Goal: Task Accomplishment & Management: Manage account settings

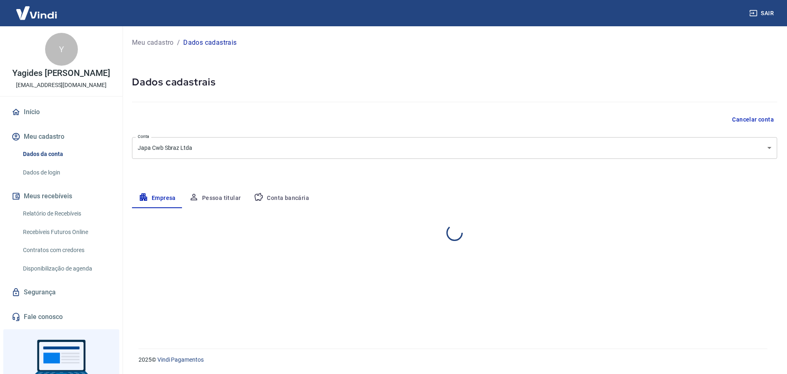
select select "PR"
select select "business"
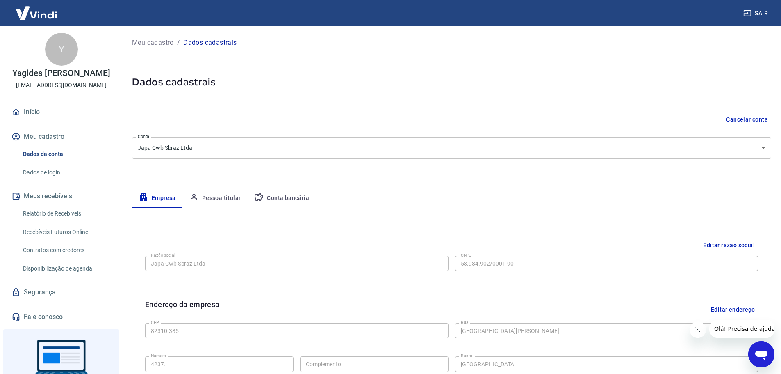
click at [218, 196] on button "Pessoa titular" at bounding box center [214, 198] width 65 height 20
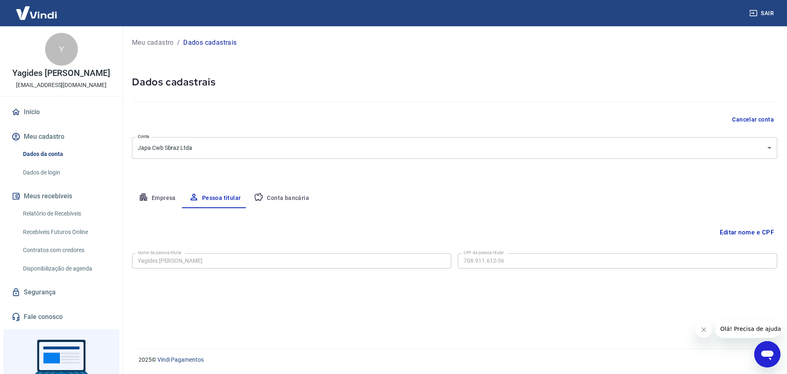
click at [290, 198] on button "Conta bancária" at bounding box center [281, 198] width 68 height 20
select select "1"
click at [172, 193] on button "Empresa" at bounding box center [157, 198] width 50 height 20
select select "PR"
select select "business"
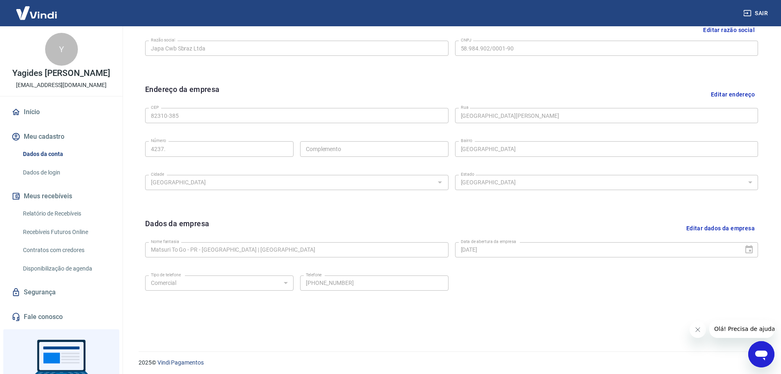
scroll to position [218, 0]
click at [46, 179] on link "Dados de login" at bounding box center [66, 172] width 93 height 17
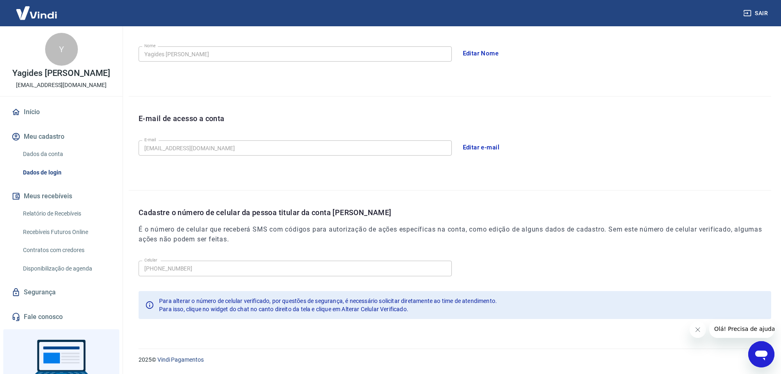
scroll to position [152, 0]
click at [760, 353] on icon "Abrir janela de mensagens" at bounding box center [761, 355] width 12 height 10
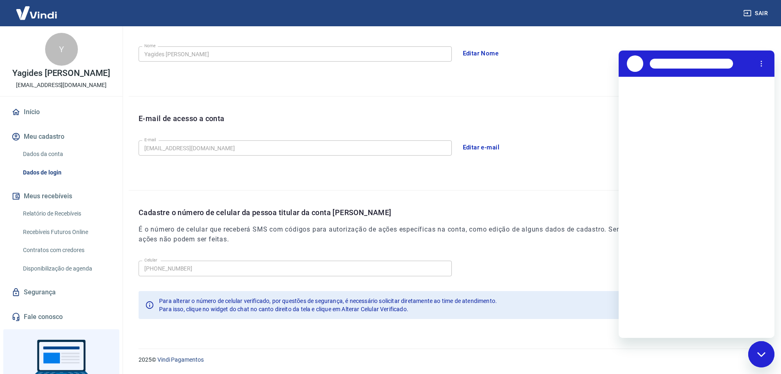
scroll to position [0, 0]
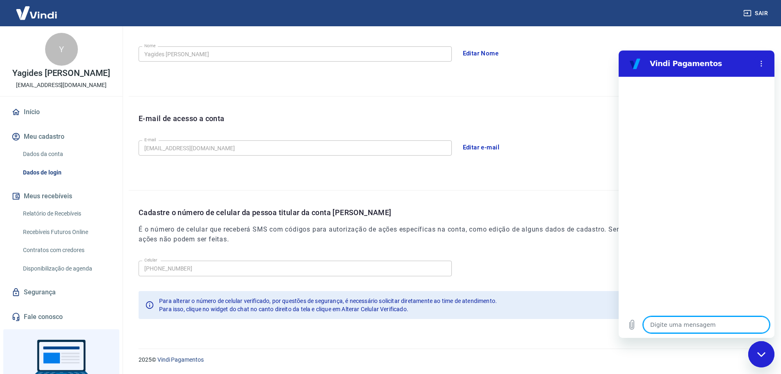
click at [721, 331] on textarea at bounding box center [706, 324] width 126 height 16
type textarea "o"
type textarea "x"
type textarea "oi"
type textarea "x"
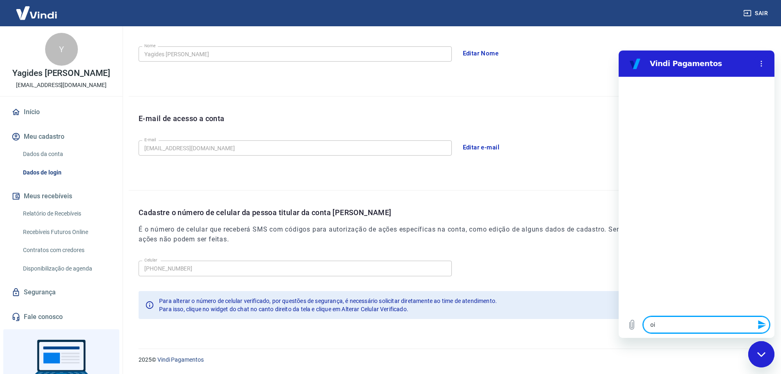
type textarea "oii"
type textarea "x"
type textarea "oiie"
type textarea "x"
type textarea "oiiee"
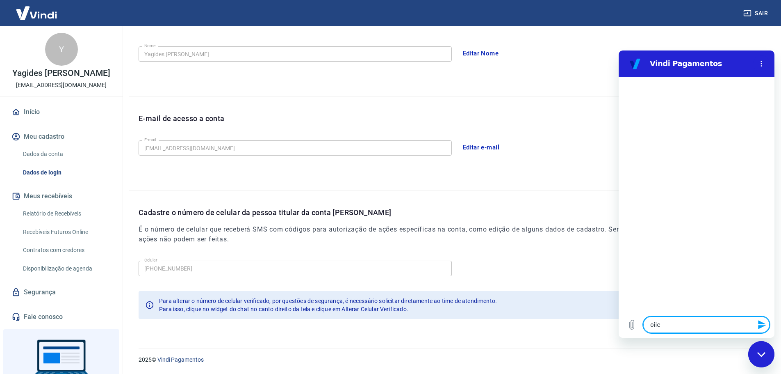
type textarea "x"
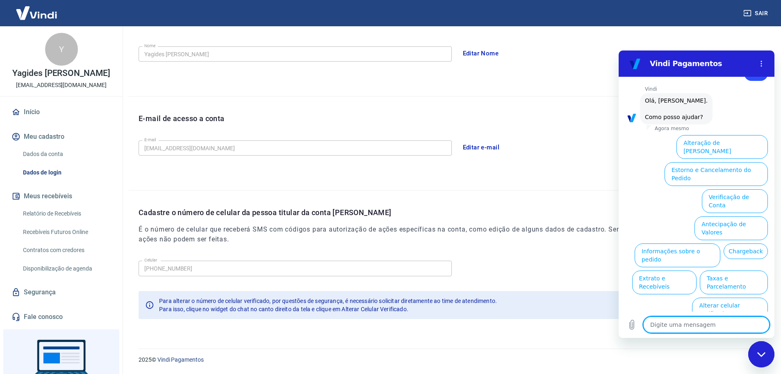
scroll to position [27, 0]
click at [723, 297] on button "Alterar celular verificado" at bounding box center [730, 309] width 76 height 24
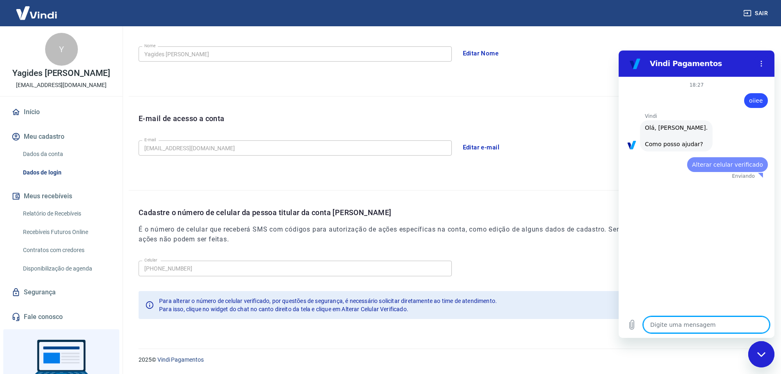
scroll to position [0, 0]
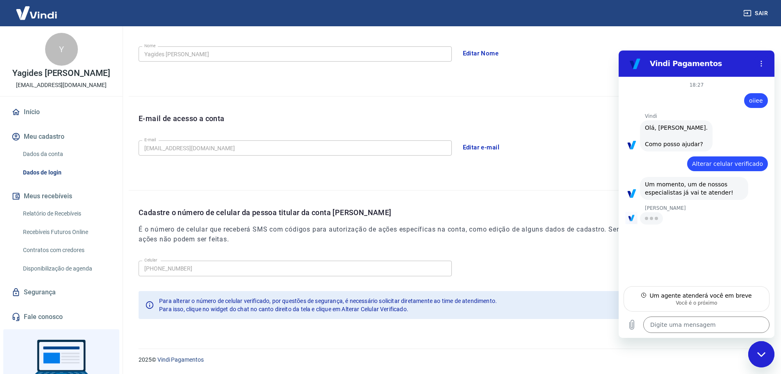
type textarea "x"
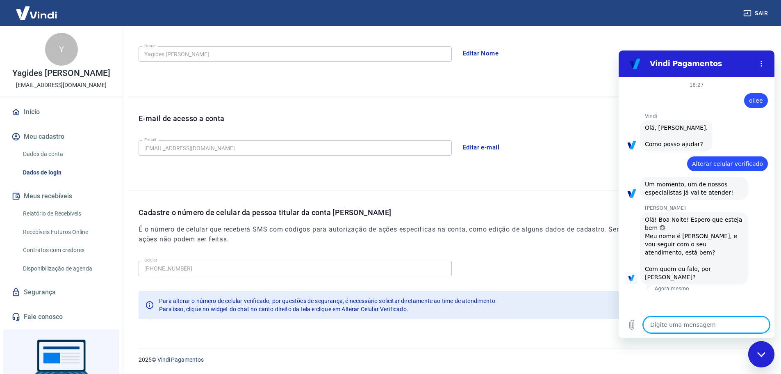
click at [679, 324] on textarea at bounding box center [706, 324] width 126 height 16
type textarea "Y"
type textarea "x"
type textarea "o"
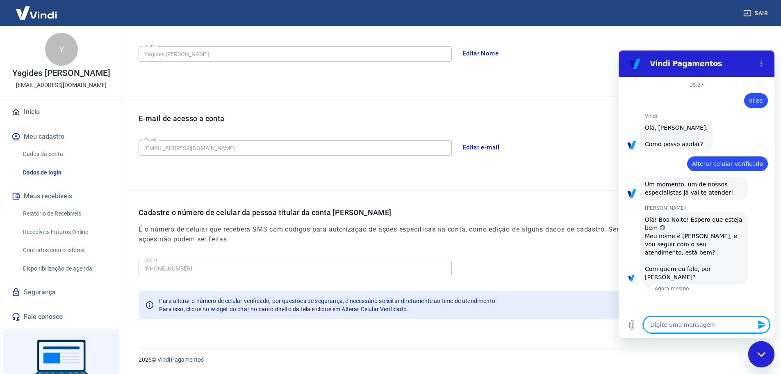
type textarea "x"
type textarea "oi"
type textarea "x"
type textarea "oie"
type textarea "x"
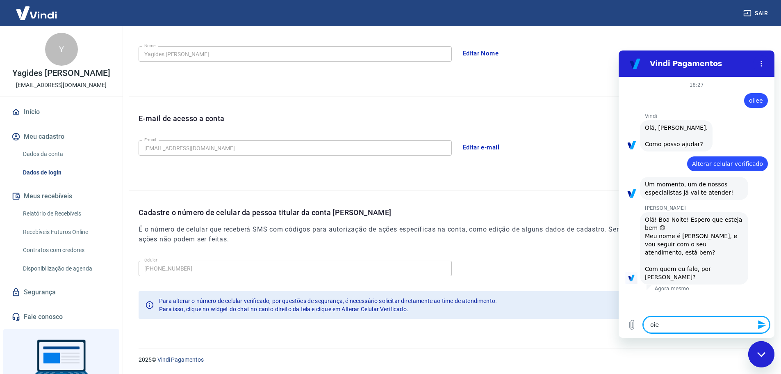
type textarea "oiee"
type textarea "x"
type textarea "oiee"
type textarea "x"
type textarea "oiee M"
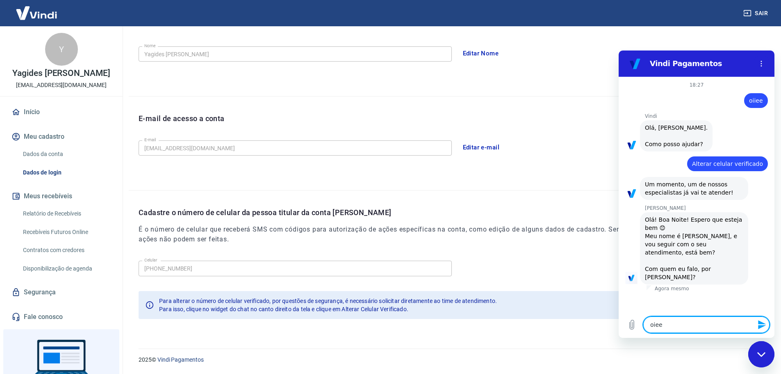
type textarea "x"
type textarea "oiee Ma"
type textarea "x"
type textarea "oiee Mar"
type textarea "x"
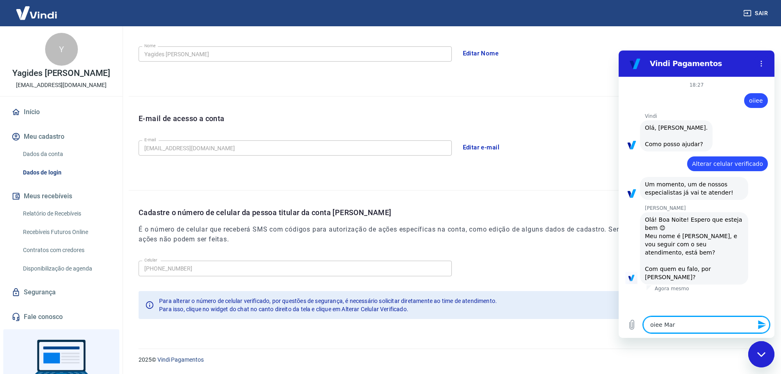
type textarea "oiee Marc"
type textarea "x"
type textarea "oiee Marca"
type textarea "x"
type textarea "oiee Marcae"
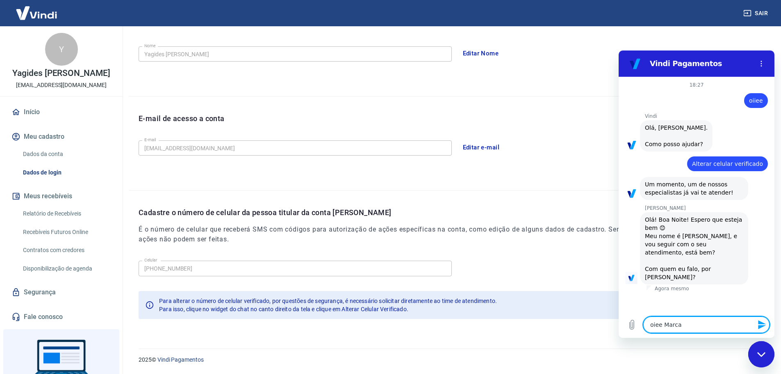
type textarea "x"
type textarea "[PERSON_NAME]"
type textarea "x"
type textarea "oiee Marcaela"
type textarea "x"
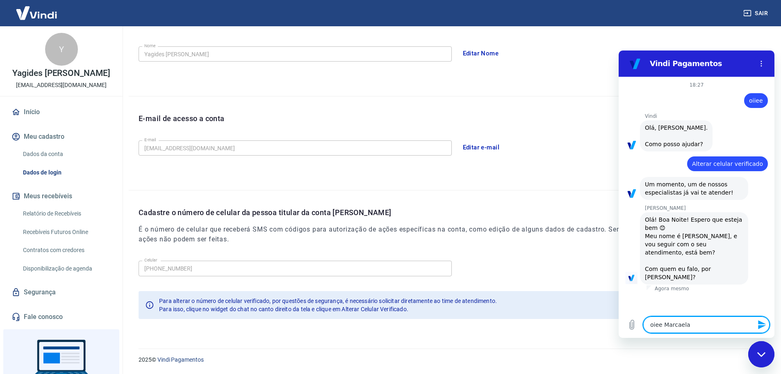
type textarea "oiee Marcaela"
type textarea "x"
type textarea "oiee Marcaela"
type textarea "x"
type textarea "[PERSON_NAME]"
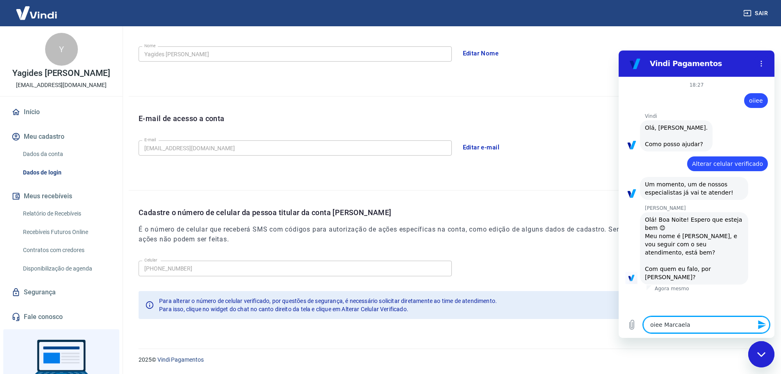
type textarea "x"
type textarea "oiee Marcae"
type textarea "x"
type textarea "oiee Marca"
type textarea "x"
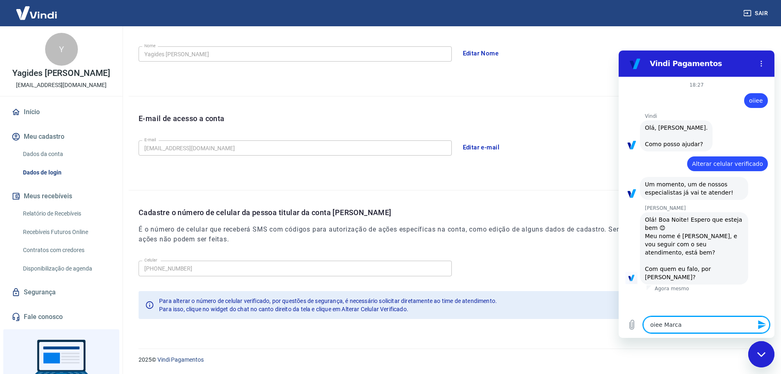
type textarea "oiee Marc"
type textarea "x"
type textarea "oiee Marce"
type textarea "x"
type textarea "[PERSON_NAME]"
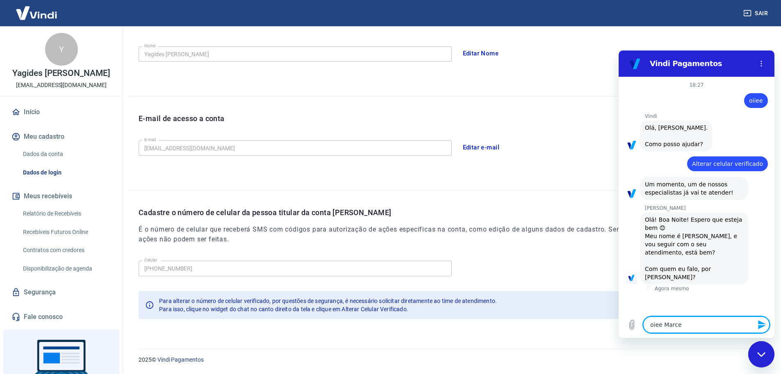
type textarea "x"
type textarea "[PERSON_NAME]"
type textarea "x"
type textarea "[PERSON_NAME]"
type textarea "x"
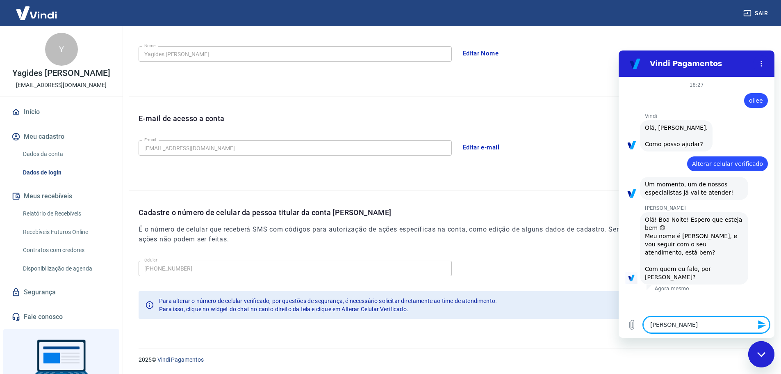
type textarea "x"
type textarea "c"
type textarea "x"
type textarea "co"
type textarea "x"
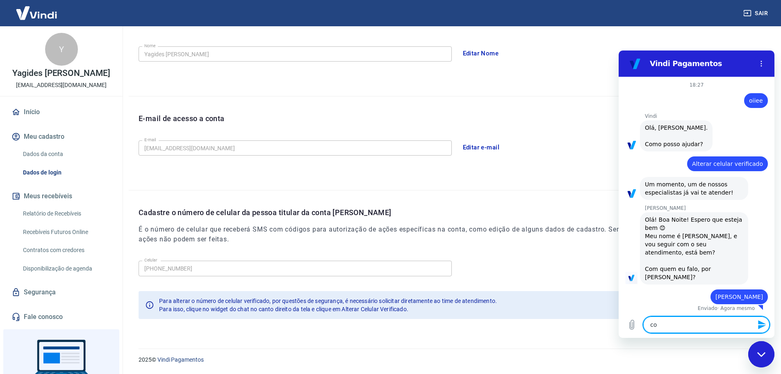
type textarea "com"
type textarea "x"
type textarea "com"
type textarea "x"
type textarea "com \"
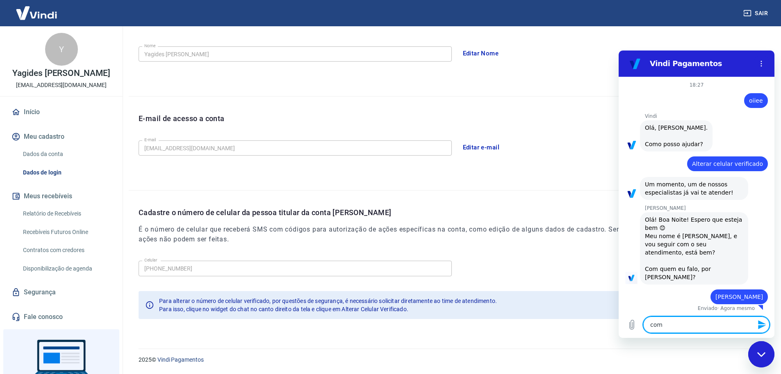
type textarea "x"
type textarea "com \y"
type textarea "x"
type textarea "com \"
type textarea "x"
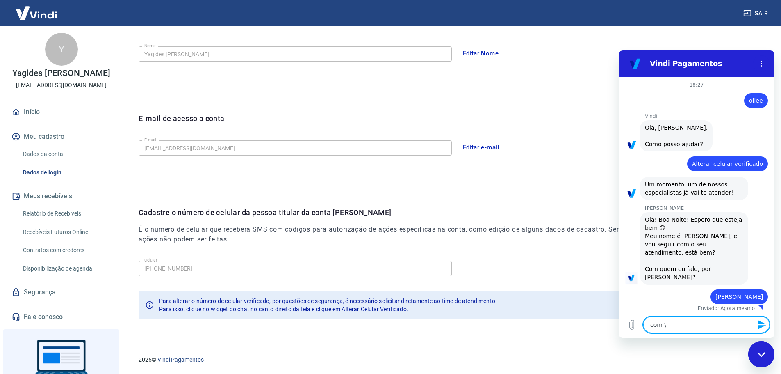
type textarea "com"
type textarea "x"
type textarea "com U"
type textarea "x"
type textarea "com"
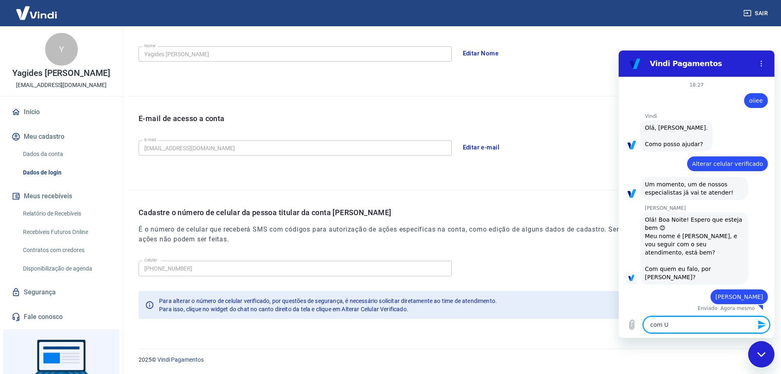
type textarea "x"
type textarea "com Y"
type textarea "x"
type textarea "com Ya"
type textarea "x"
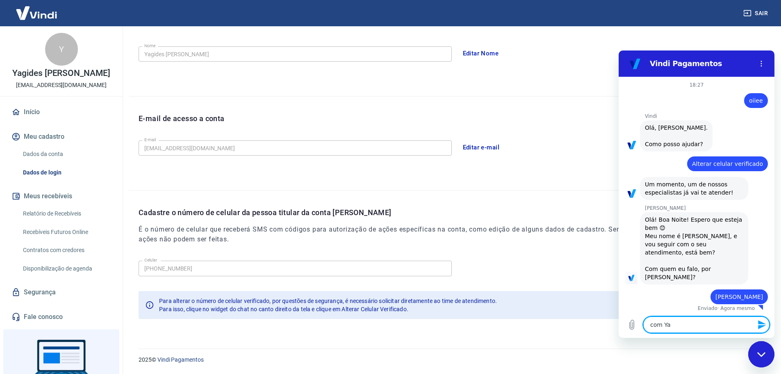
type textarea "com Yag"
type textarea "x"
type textarea "com [PERSON_NAME]"
type textarea "x"
type textarea "com Yagid"
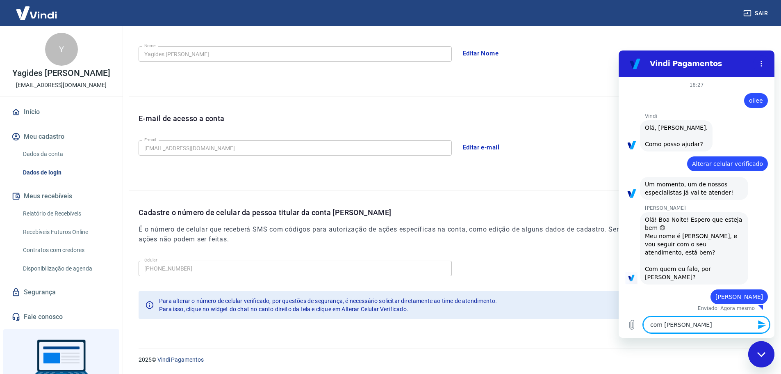
type textarea "x"
type textarea "com Yagide"
type textarea "x"
type textarea "com Yagides"
type textarea "x"
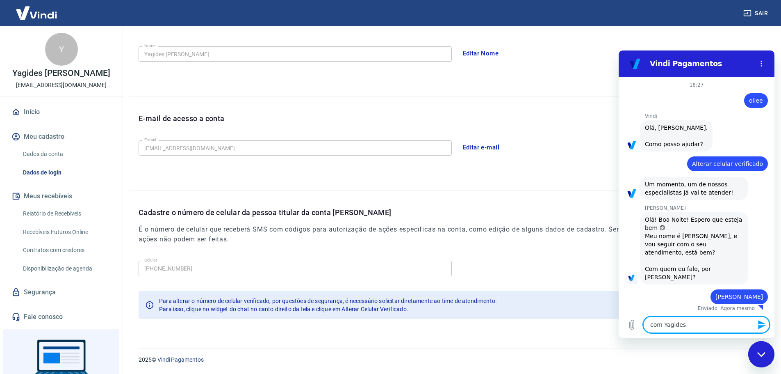
type textarea "com Yagides"
type textarea "x"
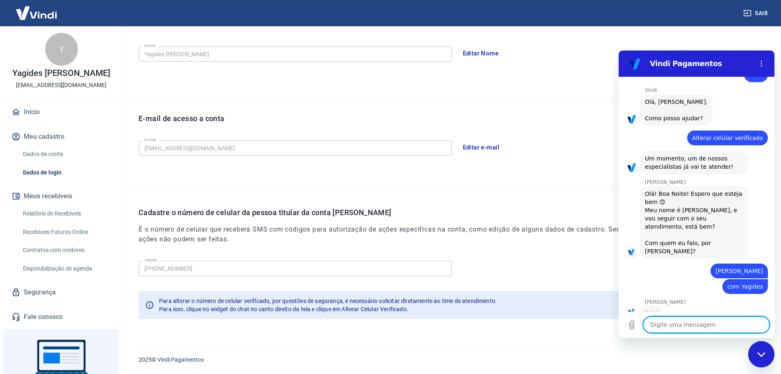
scroll to position [25, 0]
type textarea "x"
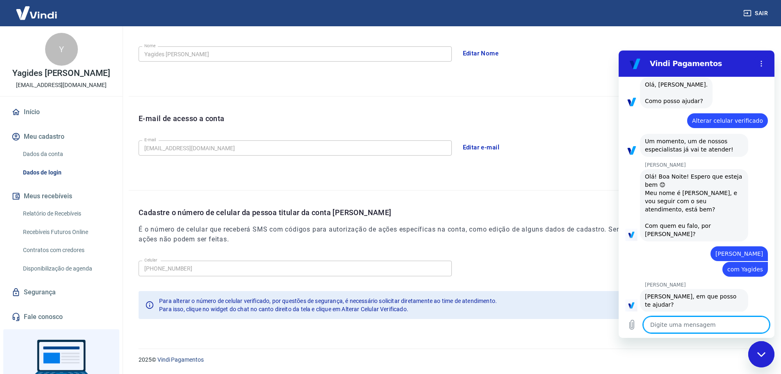
scroll to position [45, 0]
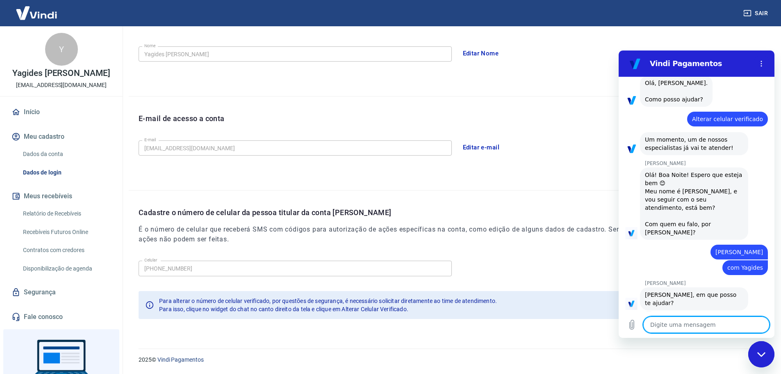
type textarea "p"
type textarea "x"
type textarea "pr"
type textarea "x"
type textarea "pre"
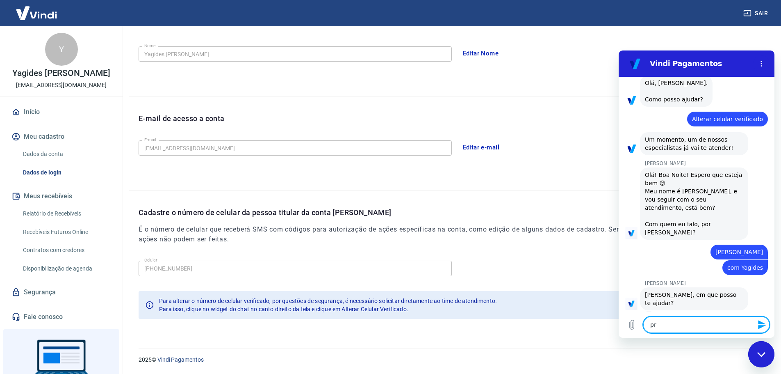
type textarea "x"
type textarea "pr"
type textarea "x"
type textarea "p"
type textarea "x"
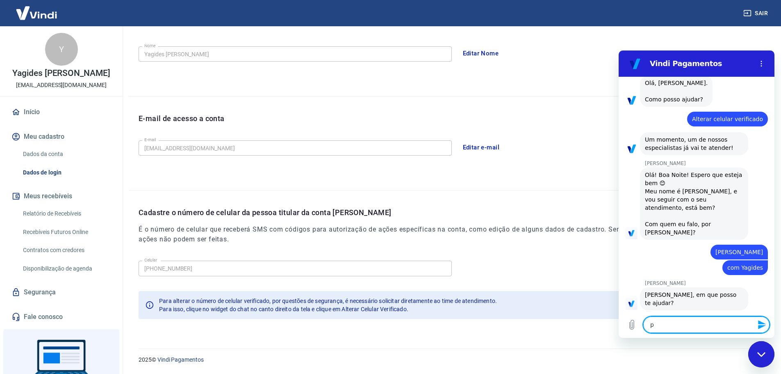
type textarea "x"
type textarea "p"
type textarea "x"
type textarea "pr"
type textarea "x"
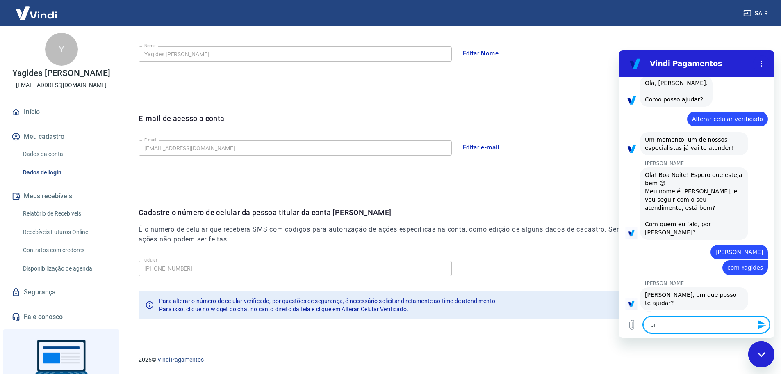
type textarea "pre"
type textarea "x"
type textarea "prec"
type textarea "x"
type textarea "preci"
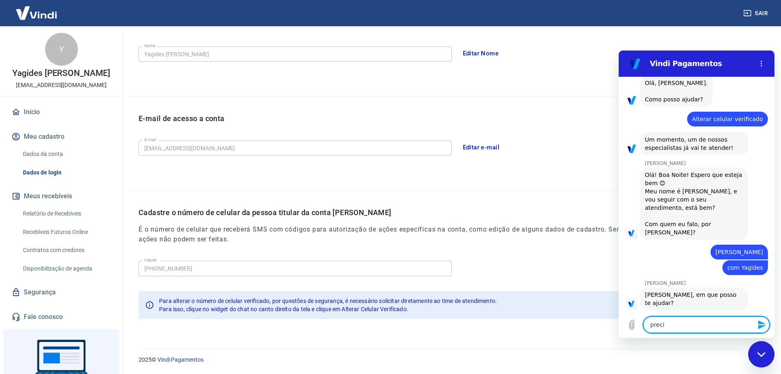
type textarea "x"
type textarea "precis"
type textarea "x"
type textarea "preciso"
type textarea "x"
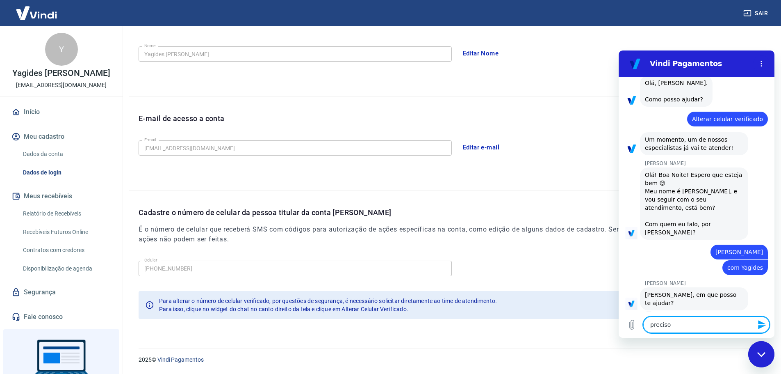
type textarea "preciso"
type textarea "x"
type textarea "preciso t"
type textarea "x"
type textarea "preciso tr"
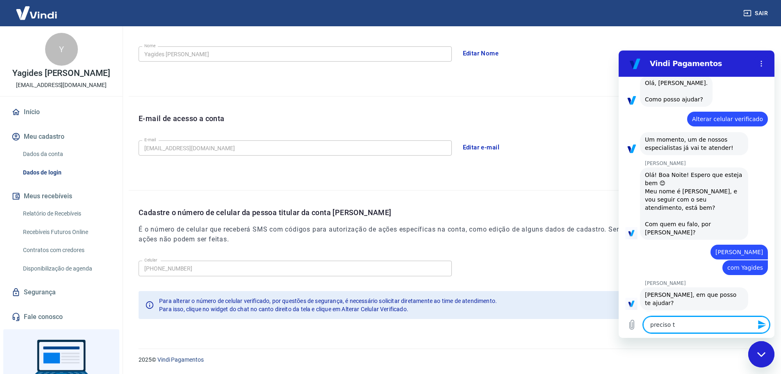
type textarea "x"
type textarea "preciso tro"
type textarea "x"
type textarea "preciso troc"
type textarea "x"
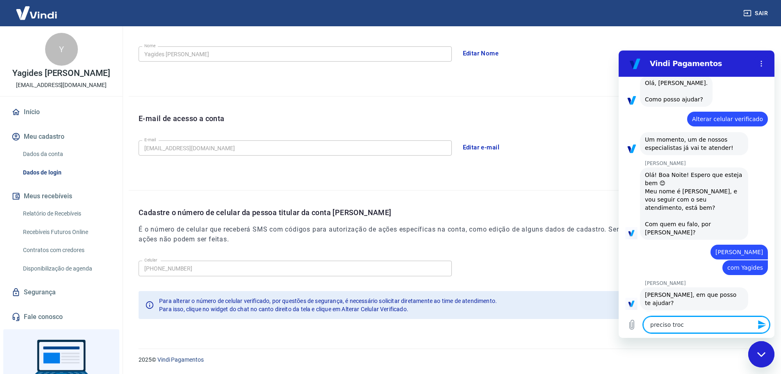
type textarea "preciso troca"
type textarea "x"
type textarea "preciso trocar"
type textarea "x"
type textarea "preciso trocar"
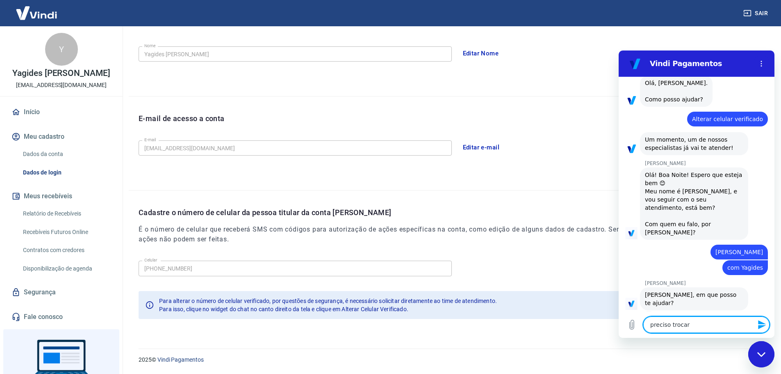
type textarea "x"
type textarea "preciso trocar m"
type textarea "x"
type textarea "preciso trocar"
type textarea "x"
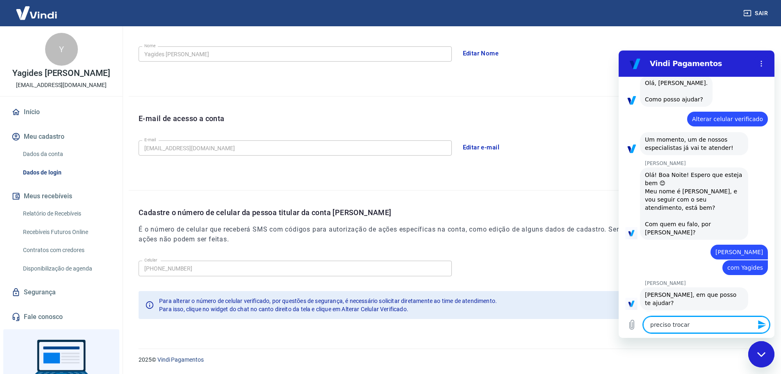
type textarea "preciso trocar o"
type textarea "x"
type textarea "preciso trocar o"
type textarea "x"
type textarea "preciso trocar o n"
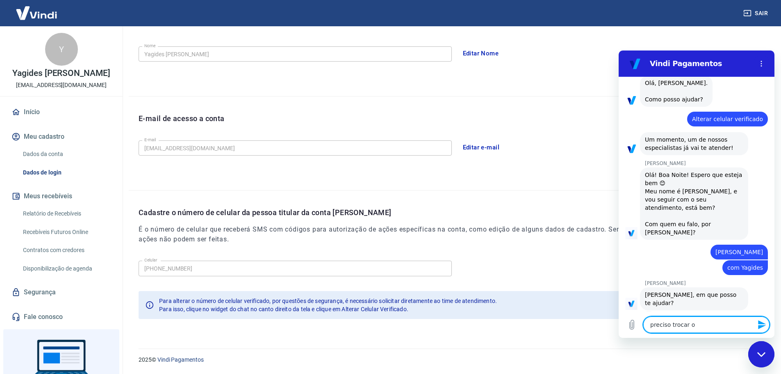
type textarea "x"
type textarea "preciso trocar o nu"
type textarea "x"
type textarea "preciso trocar o numn"
type textarea "x"
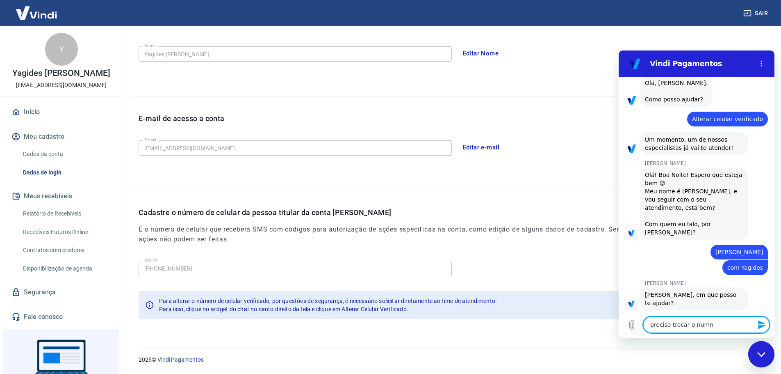
type textarea "preciso trocar o numne"
type textarea "x"
type textarea "preciso trocar o numner"
type textarea "x"
type textarea "preciso trocar o numnero"
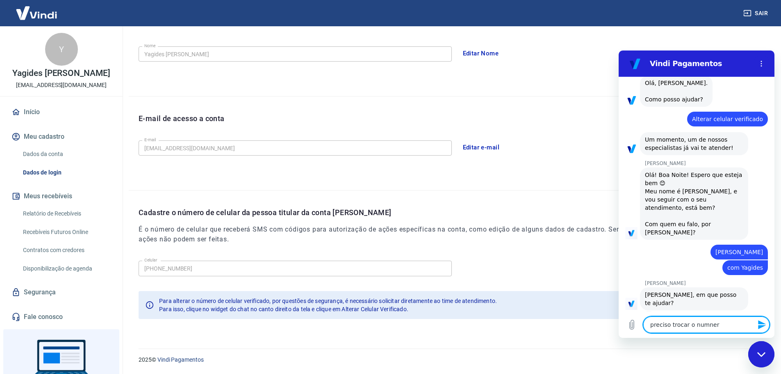
type textarea "x"
type textarea "preciso trocar o numnero"
type textarea "x"
type textarea "preciso trocar o numnero d"
type textarea "x"
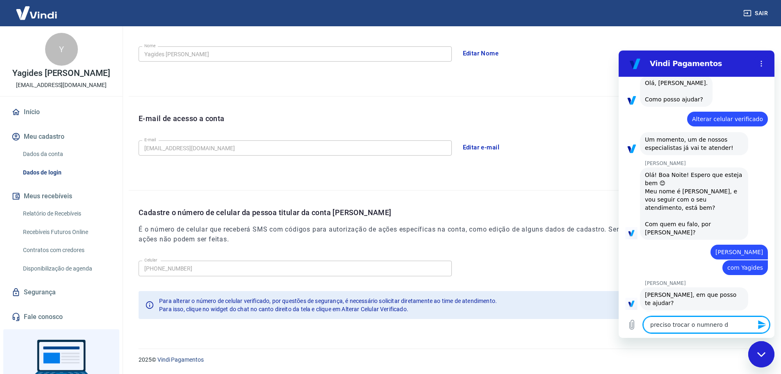
type textarea "preciso trocar o numnero de"
type textarea "x"
type textarea "preciso trocar o numnero d"
type textarea "x"
type textarea "preciso trocar o numnero"
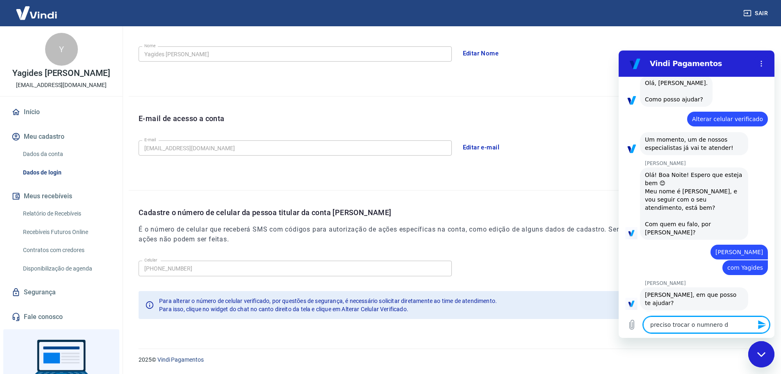
type textarea "x"
type textarea "preciso trocar o numnero"
type textarea "x"
type textarea "preciso trocar o numner"
type textarea "x"
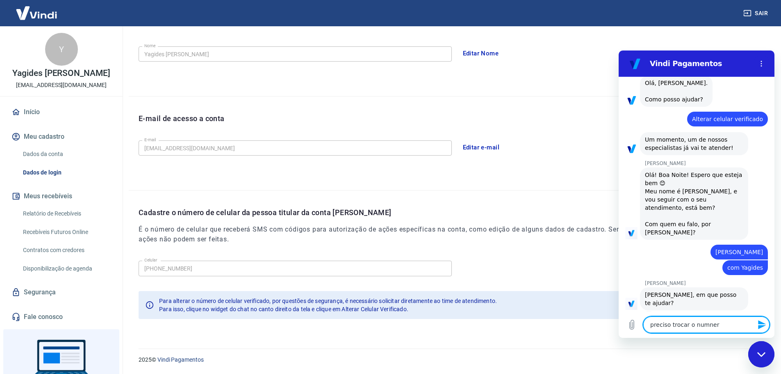
type textarea "preciso trocar o numne"
type textarea "x"
type textarea "preciso trocar o numn"
type textarea "x"
type textarea "preciso trocar o num"
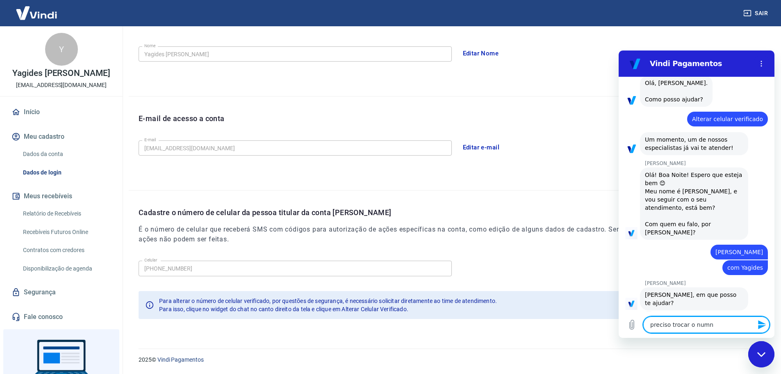
type textarea "x"
type textarea "preciso trocar o nume"
type textarea "x"
type textarea "preciso trocar o numer"
type textarea "x"
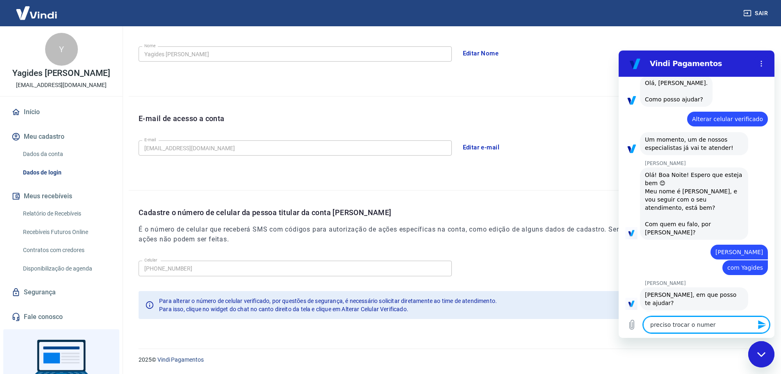
type textarea "preciso trocar o numero"
type textarea "x"
type textarea "preciso trocar o numero"
type textarea "x"
type textarea "preciso trocar o numero d"
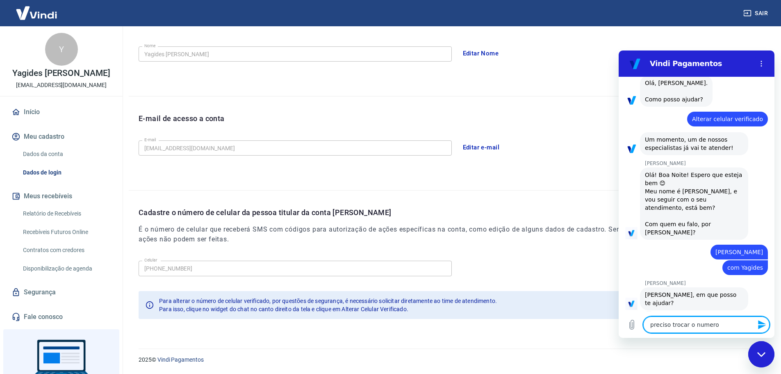
type textarea "x"
type textarea "preciso trocar o numero de"
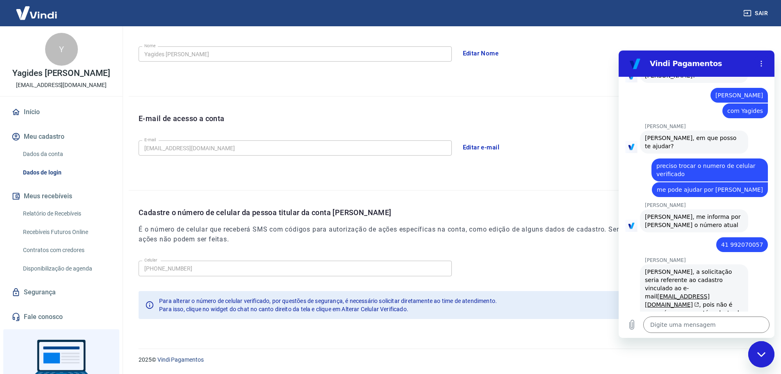
scroll to position [203, 0]
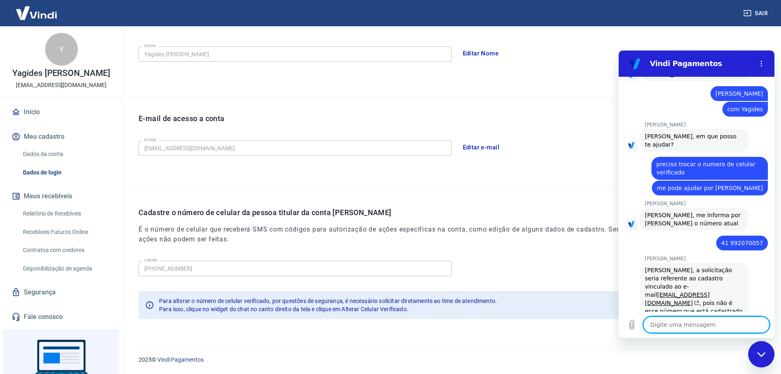
click at [674, 331] on textarea at bounding box center [706, 324] width 126 height 16
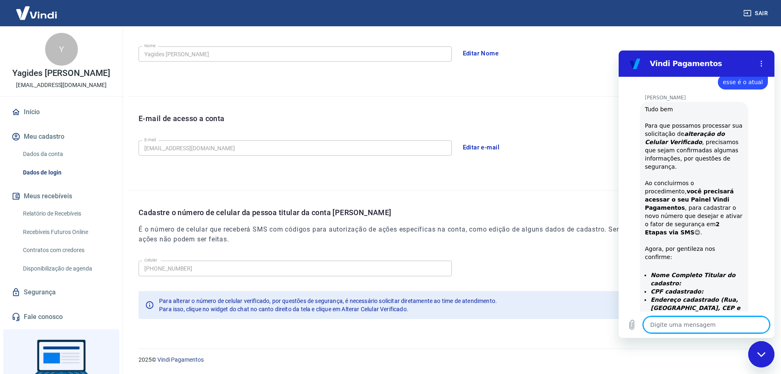
scroll to position [563, 0]
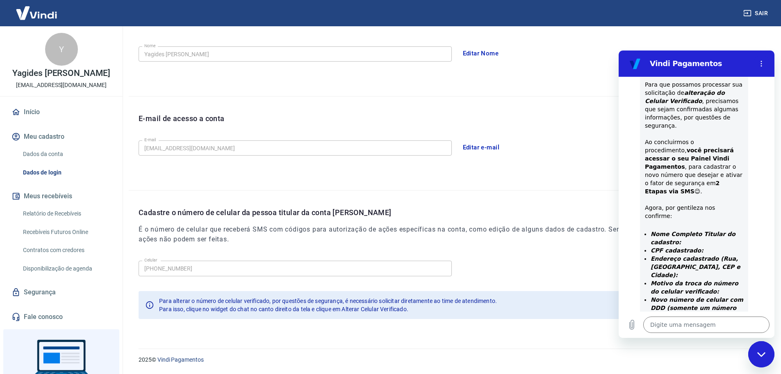
click at [686, 285] on div "Tudo bem Para que possamos processar sua solicitação de alteração do Celular Ve…" at bounding box center [694, 210] width 98 height 292
click at [694, 255] on strong "Endereço cadastrado (Rua, [GEOGRAPHIC_DATA], CEP e Cidade):" at bounding box center [696, 266] width 90 height 23
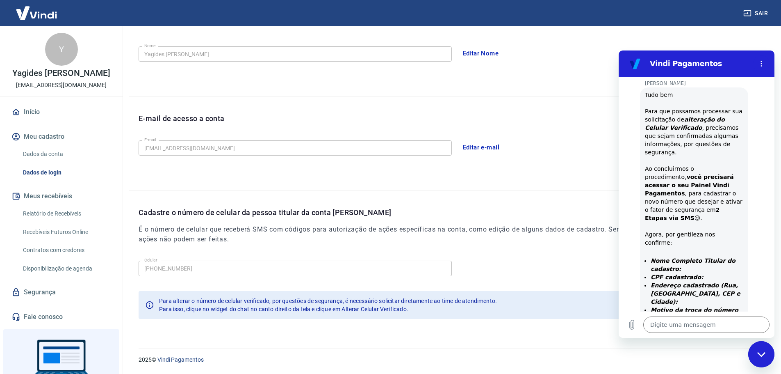
scroll to position [522, 0]
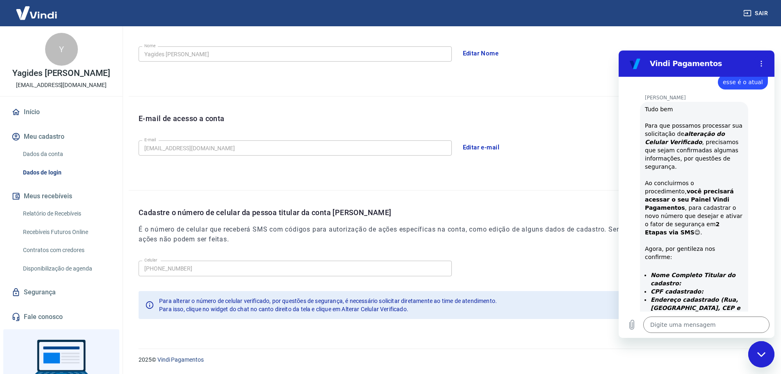
click at [696, 287] on li "CPF cadastrado:" at bounding box center [697, 291] width 93 height 8
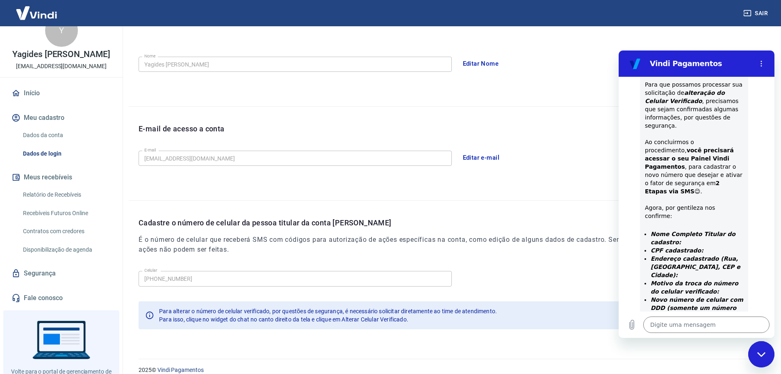
scroll to position [152, 0]
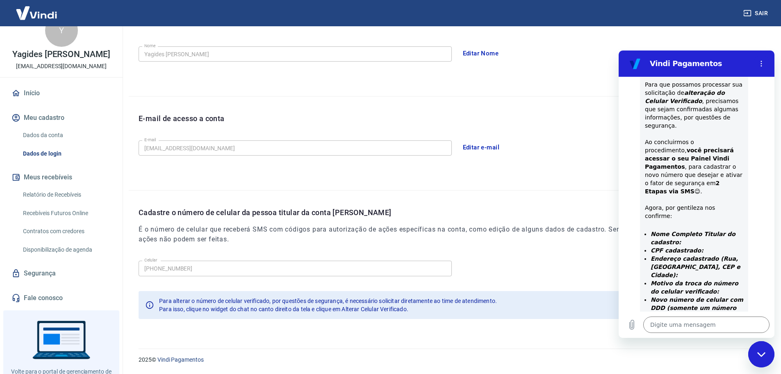
click at [153, 306] on icon at bounding box center [149, 304] width 9 height 9
click at [394, 303] on span "Para alterar o número de celular verificado, por questões de segurança, é neces…" at bounding box center [328, 300] width 338 height 7
click at [152, 304] on icon at bounding box center [149, 304] width 9 height 9
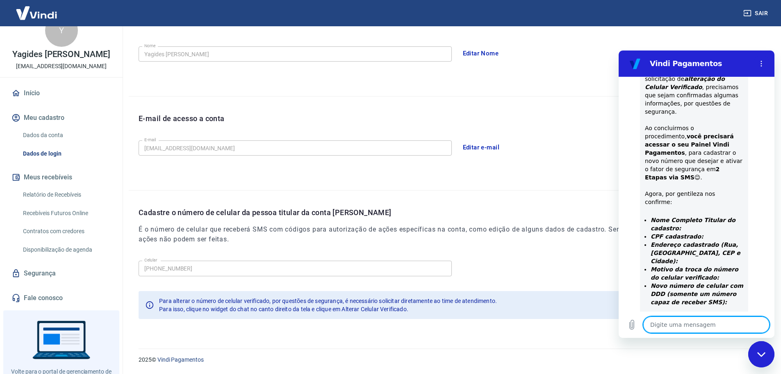
scroll to position [579, 0]
click at [696, 326] on textarea at bounding box center [706, 324] width 126 height 16
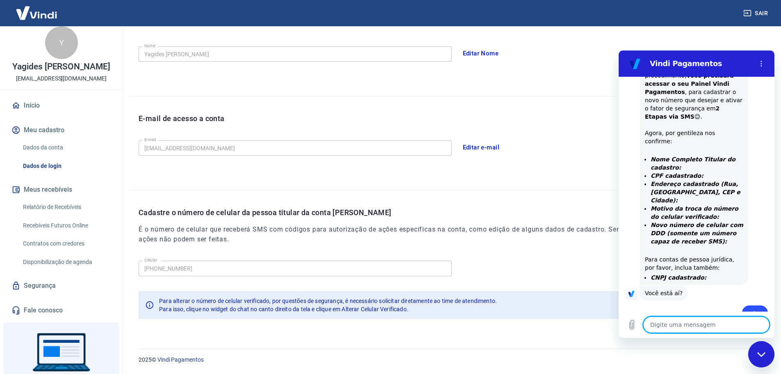
scroll to position [0, 0]
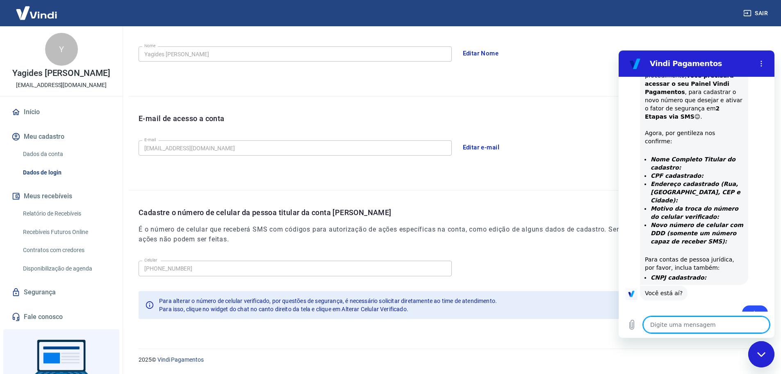
click at [68, 162] on link "Dados da conta" at bounding box center [66, 154] width 93 height 17
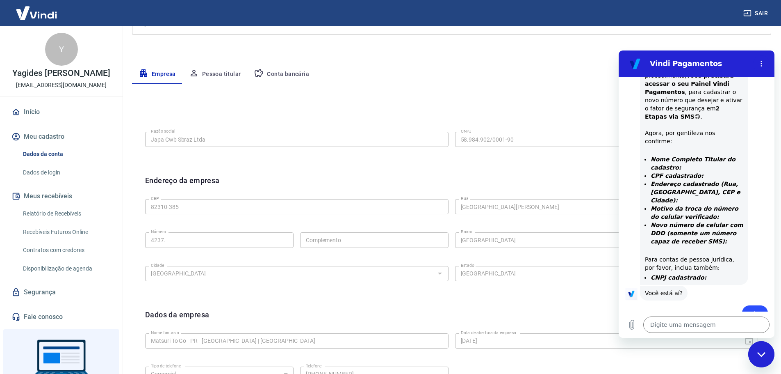
scroll to position [123, 0]
click at [223, 75] on button "Pessoa titular" at bounding box center [214, 75] width 65 height 20
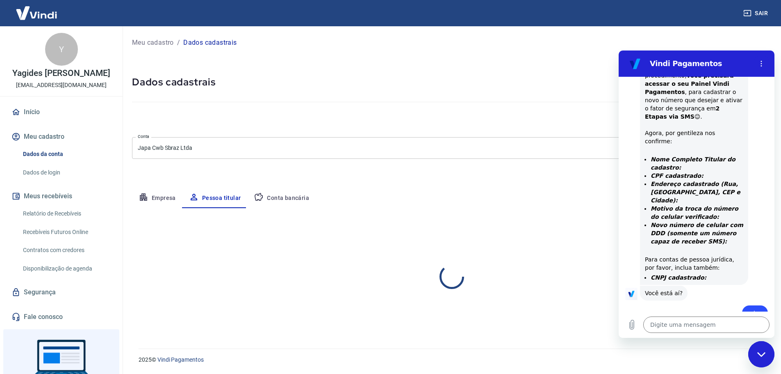
scroll to position [0, 0]
click at [153, 42] on p "Meu cadastro" at bounding box center [153, 43] width 42 height 10
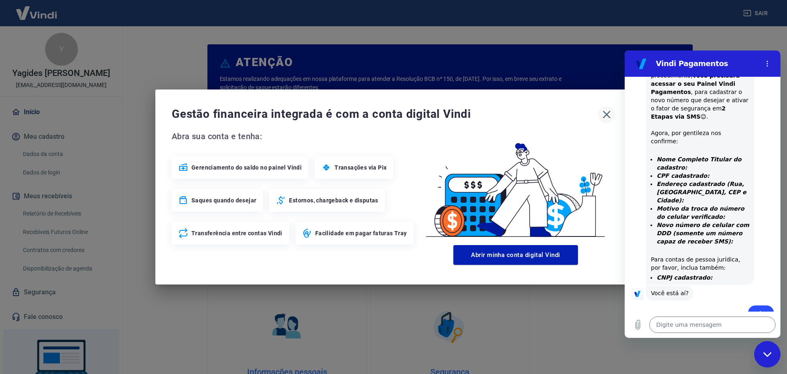
click at [607, 113] on icon "button" at bounding box center [606, 114] width 13 height 13
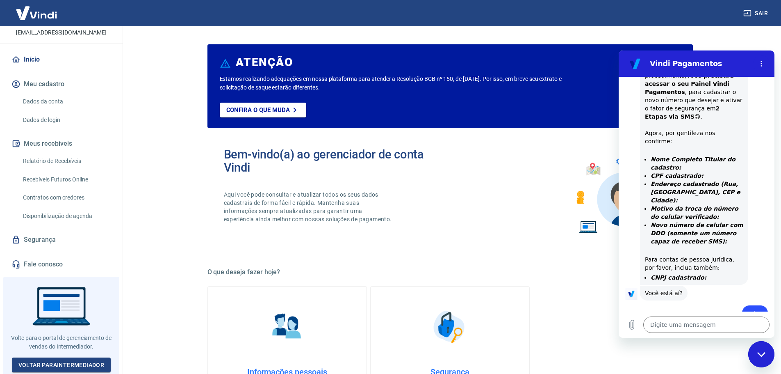
scroll to position [60, 0]
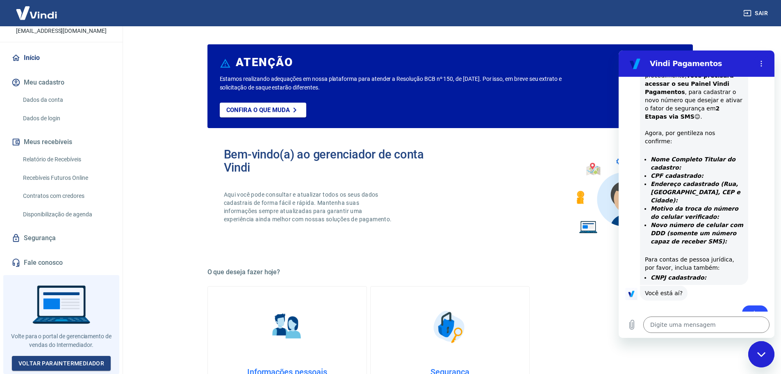
click at [55, 117] on link "Dados de login" at bounding box center [66, 118] width 93 height 17
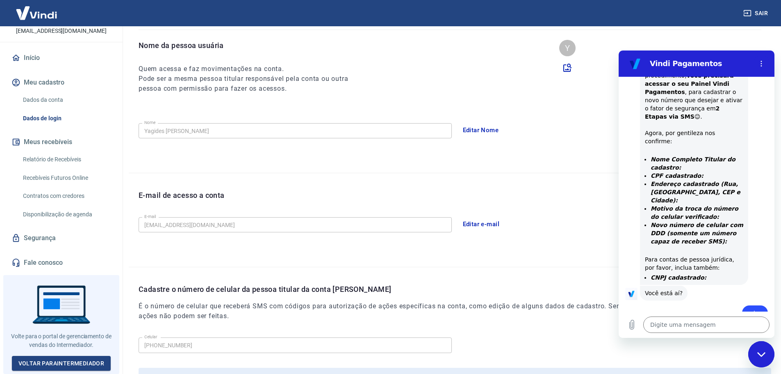
scroll to position [82, 0]
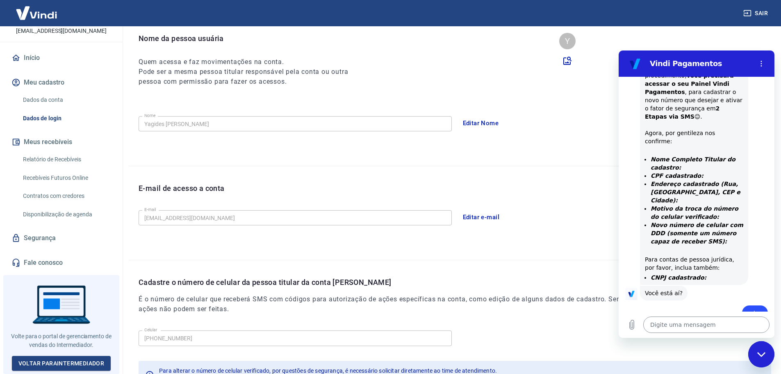
click at [674, 326] on textarea at bounding box center [706, 324] width 126 height 16
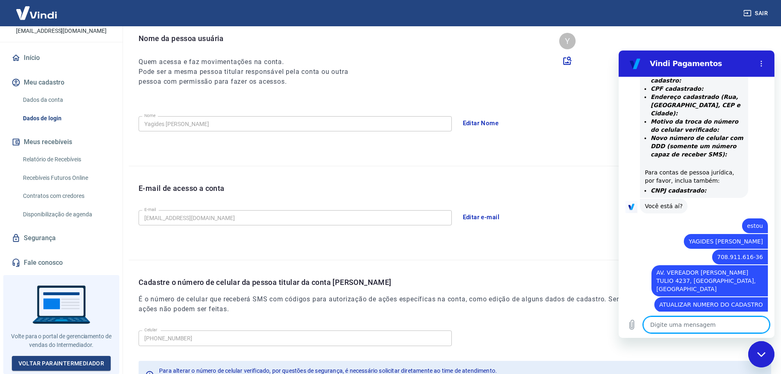
scroll to position [724, 0]
click at [38, 62] on link "Início" at bounding box center [61, 58] width 103 height 18
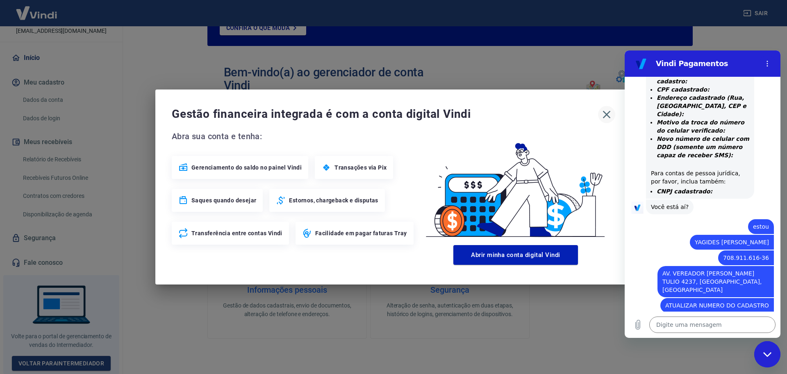
click at [606, 113] on icon "button" at bounding box center [607, 115] width 8 height 8
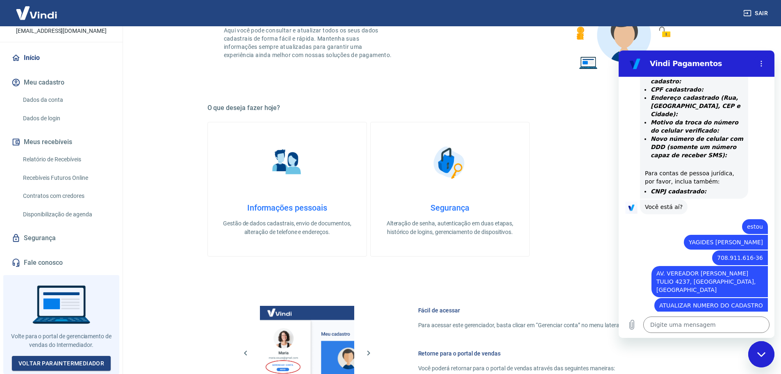
scroll to position [718, 0]
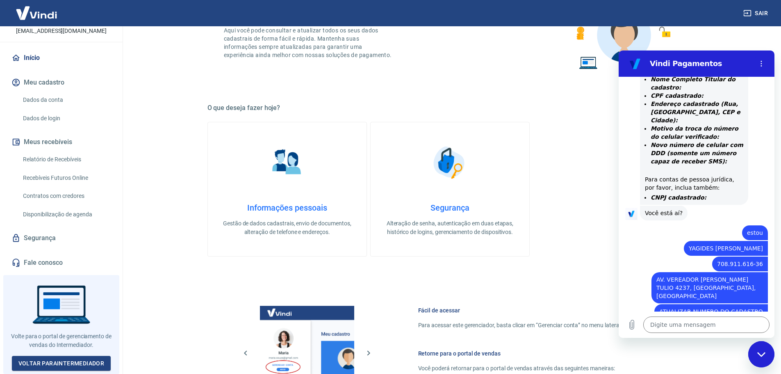
click at [63, 164] on link "Relatório de Recebíveis" at bounding box center [66, 159] width 93 height 17
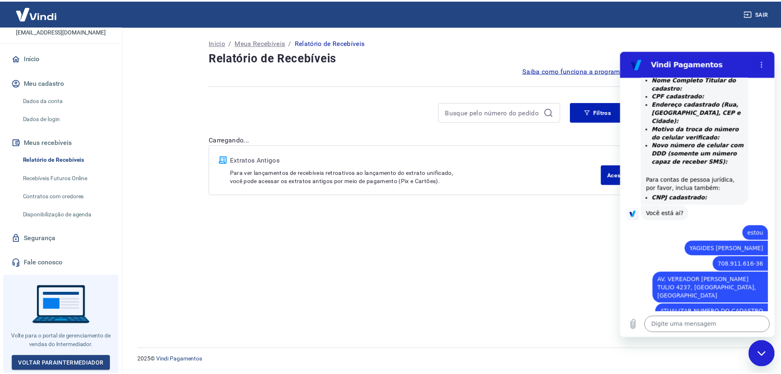
scroll to position [720, 0]
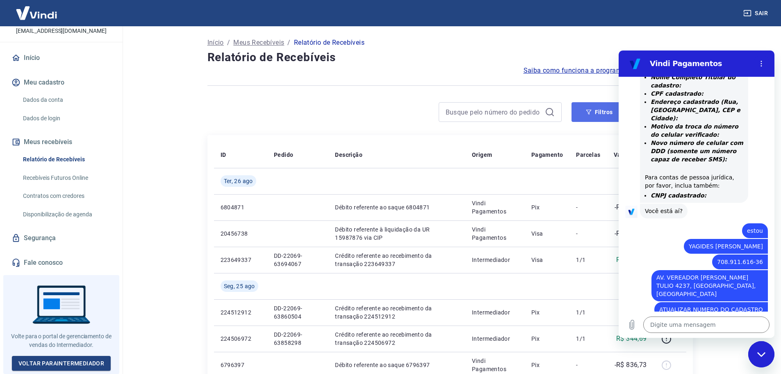
click at [594, 112] on button "Filtros" at bounding box center [600, 112] width 56 height 20
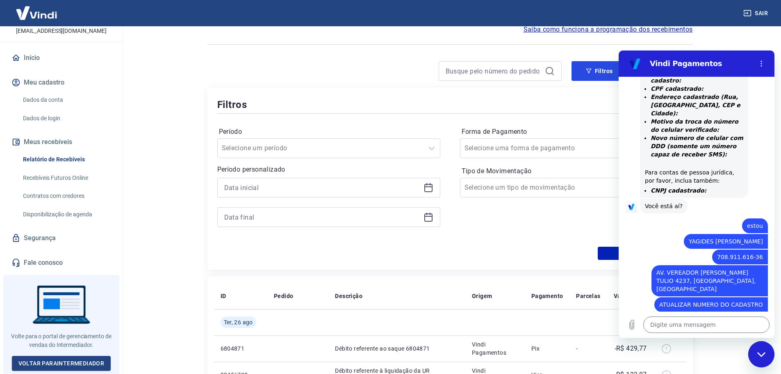
scroll to position [724, 0]
click at [433, 149] on icon at bounding box center [432, 148] width 10 height 10
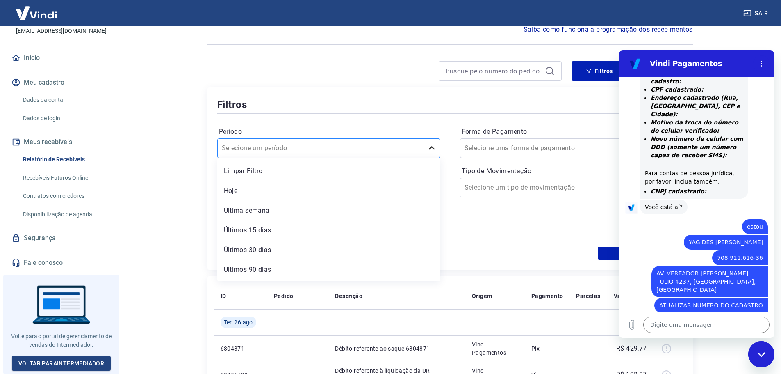
click at [430, 149] on icon at bounding box center [432, 148] width 10 height 10
click at [428, 187] on icon at bounding box center [428, 186] width 8 height 1
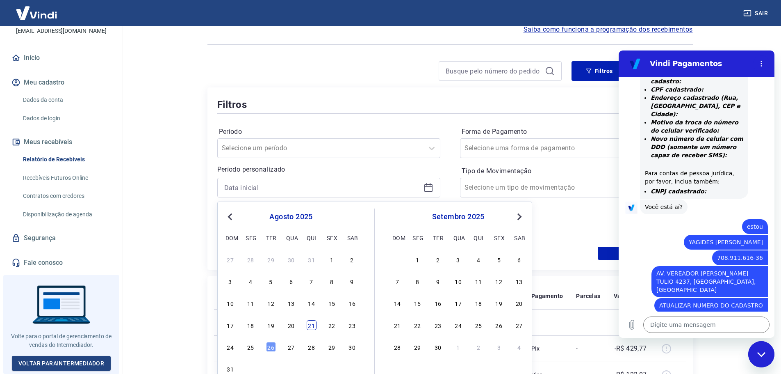
click at [311, 327] on div "21" at bounding box center [312, 325] width 10 height 10
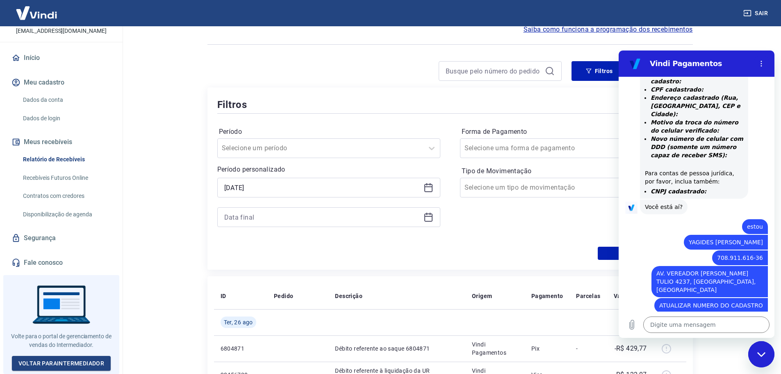
click at [434, 212] on div at bounding box center [328, 217] width 223 height 20
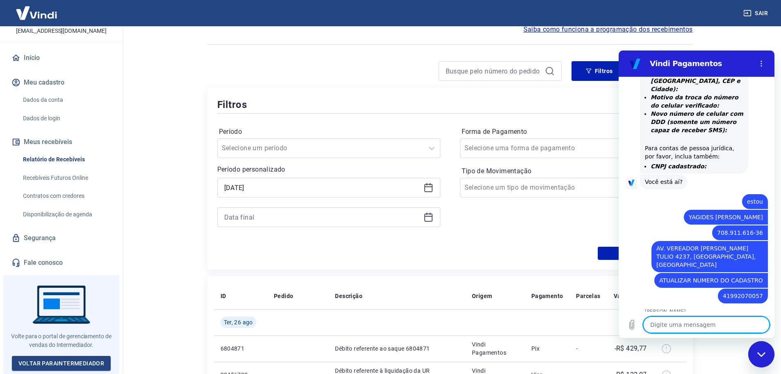
click at [428, 217] on icon at bounding box center [429, 217] width 10 height 10
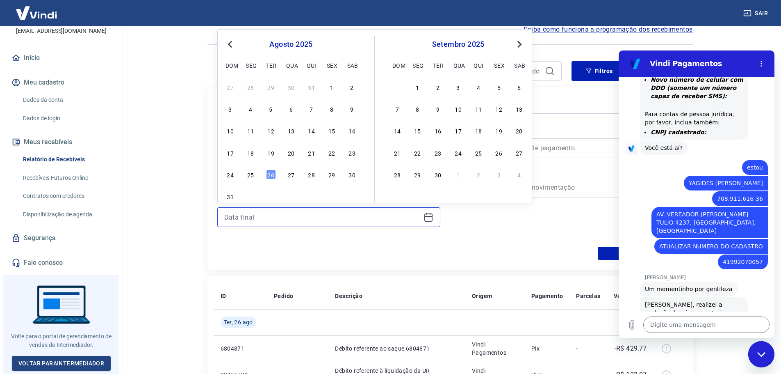
scroll to position [784, 0]
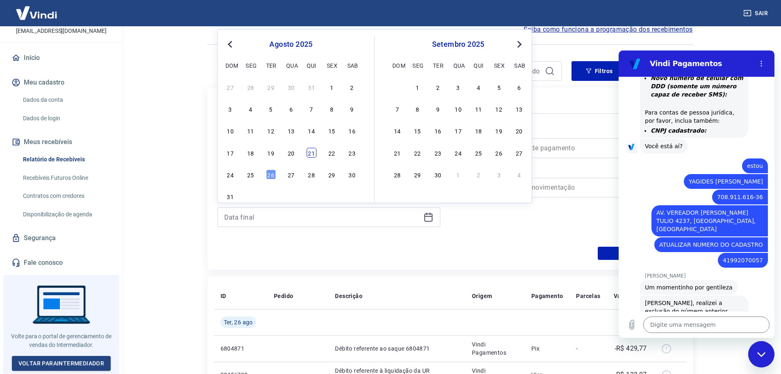
click at [312, 150] on div "21" at bounding box center [312, 153] width 10 height 10
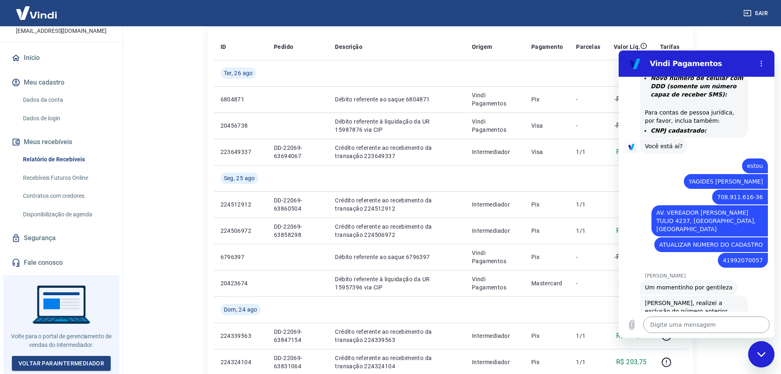
scroll to position [328, 0]
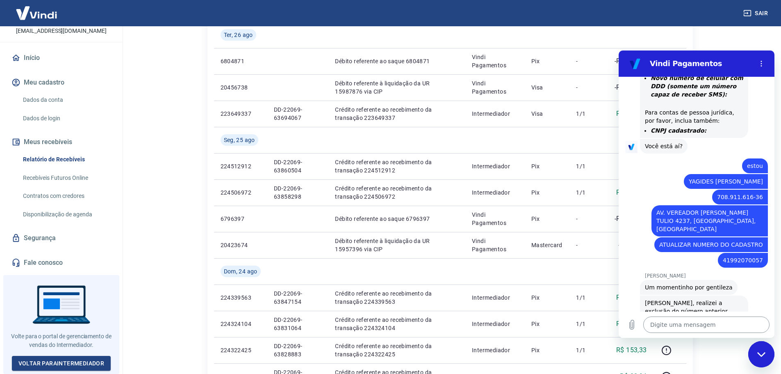
click at [693, 327] on textarea at bounding box center [706, 324] width 126 height 16
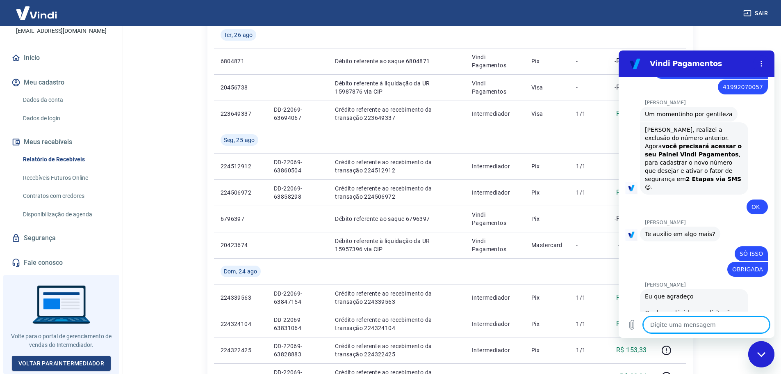
scroll to position [959, 0]
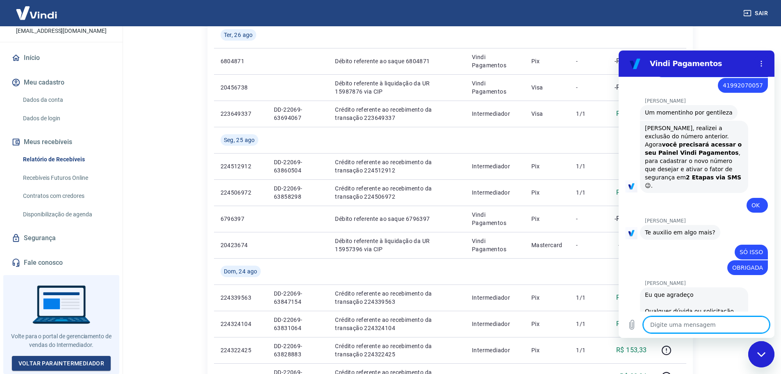
click at [695, 326] on textarea at bounding box center [706, 324] width 126 height 16
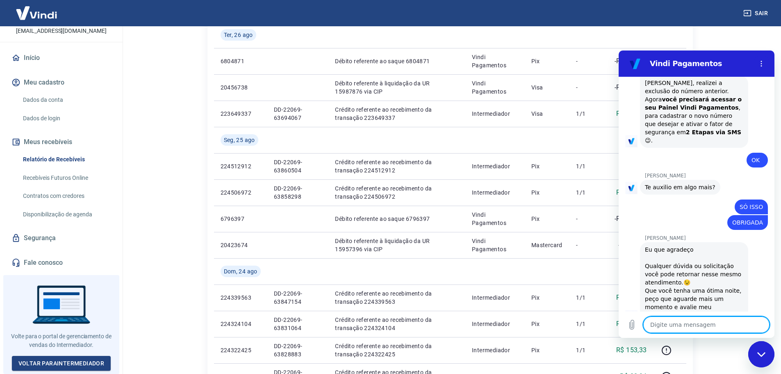
scroll to position [1006, 0]
click at [55, 124] on link "Dados de login" at bounding box center [66, 118] width 93 height 17
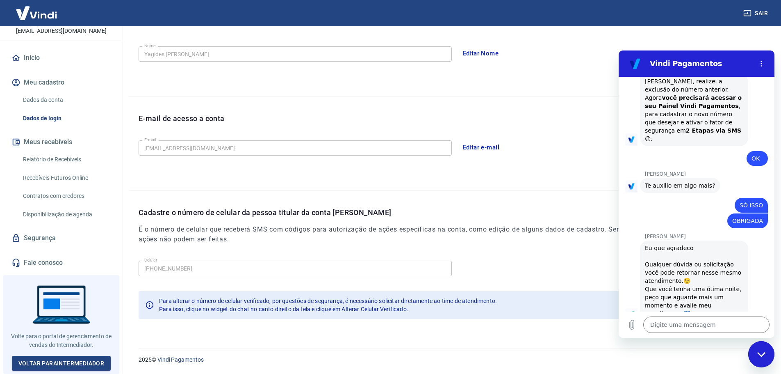
scroll to position [152, 0]
click at [585, 107] on div "E-mail de acesso a conta E-mail [EMAIL_ADDRESS][DOMAIN_NAME] E-mail Editar e-ma…" at bounding box center [450, 142] width 643 height 93
click at [673, 25] on div "Sair" at bounding box center [390, 13] width 781 height 26
click at [32, 61] on link "Início" at bounding box center [61, 58] width 103 height 18
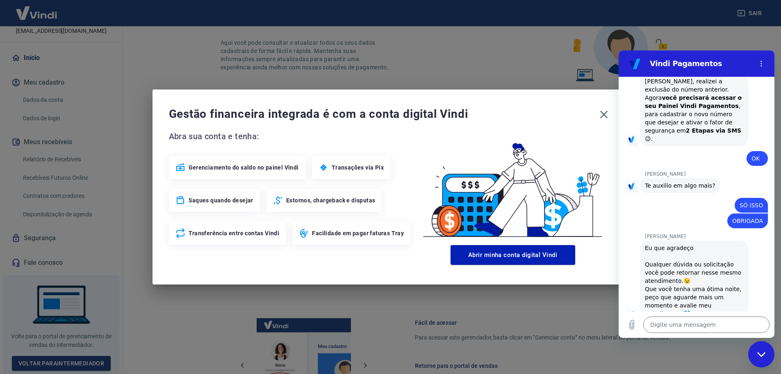
scroll to position [351, 0]
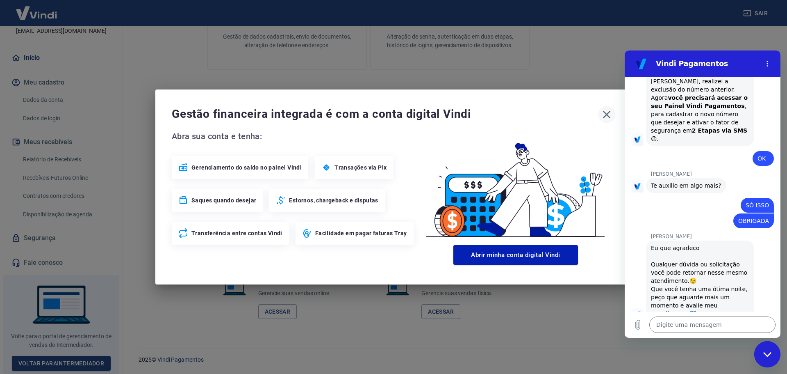
click at [606, 115] on icon "button" at bounding box center [607, 115] width 8 height 8
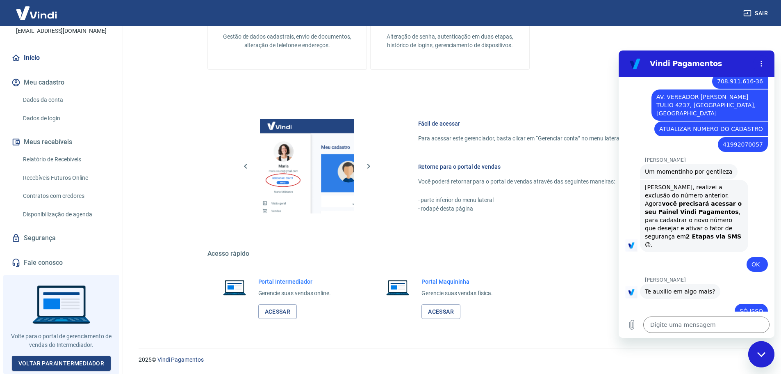
scroll to position [883, 0]
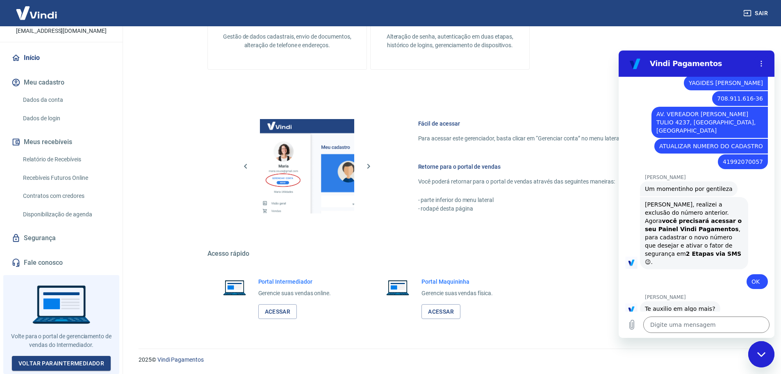
click at [56, 103] on link "Dados da conta" at bounding box center [66, 99] width 93 height 17
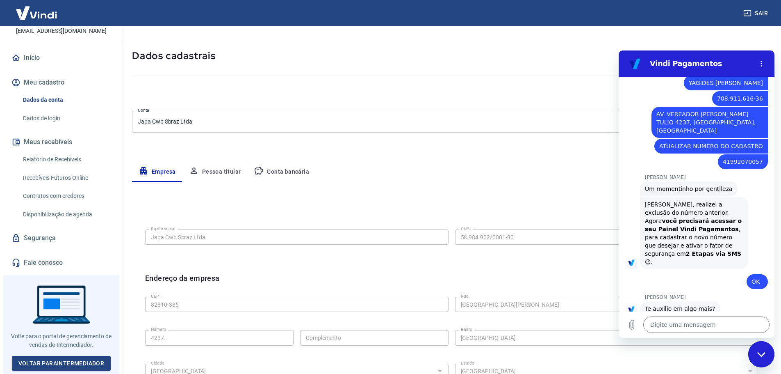
scroll to position [41, 0]
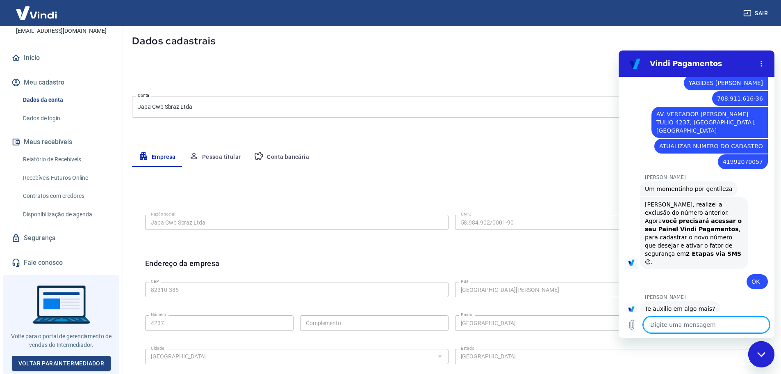
click at [226, 157] on button "Pessoa titular" at bounding box center [214, 157] width 65 height 20
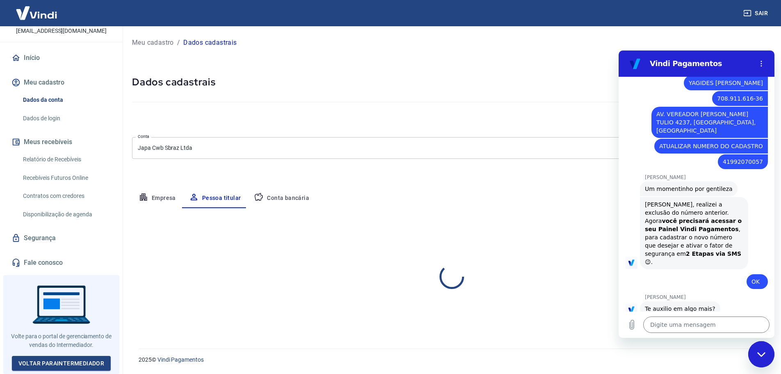
scroll to position [0, 0]
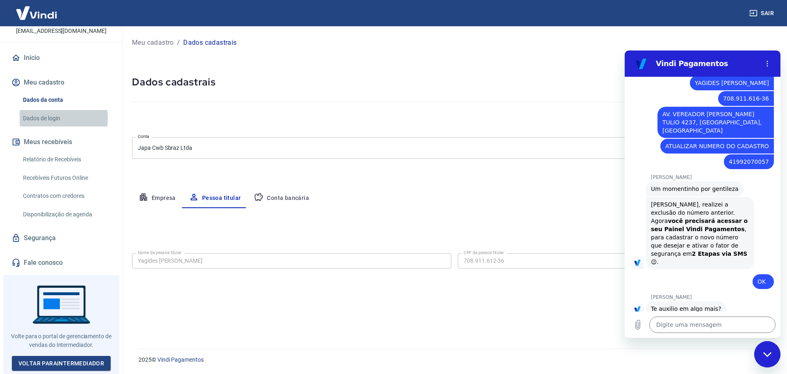
click at [51, 121] on link "Dados de login" at bounding box center [66, 118] width 93 height 17
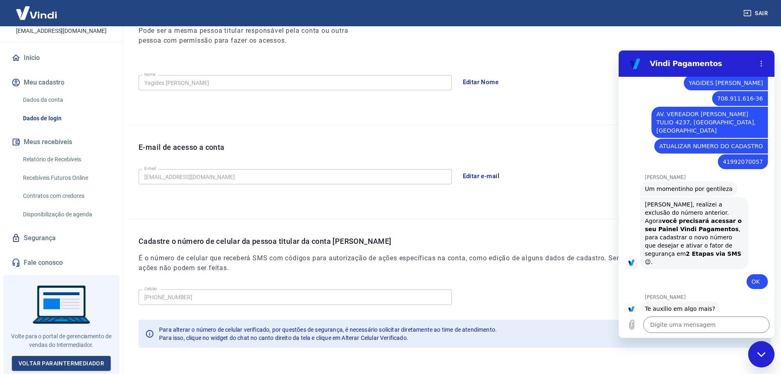
scroll to position [152, 0]
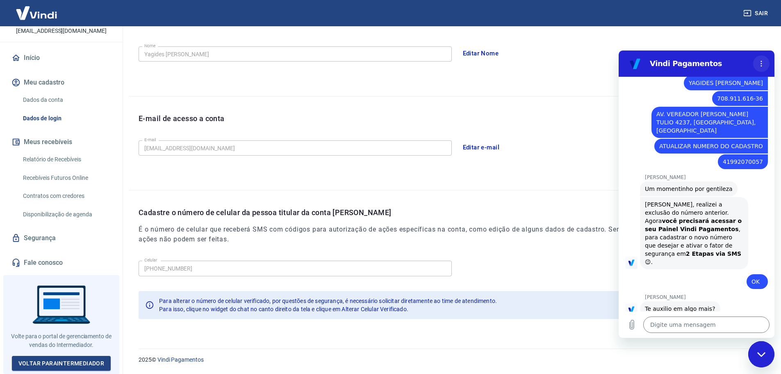
drag, startPoint x: 760, startPoint y: 61, endPoint x: 1361, endPoint y: 85, distance: 601.6
click at [760, 61] on icon "Menu de opções" at bounding box center [761, 63] width 7 height 7
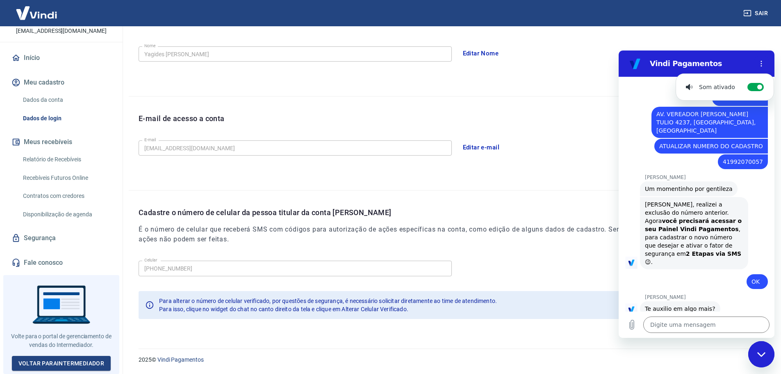
click at [742, 34] on div "Nome da pessoa usuária Quem acessa e faz movimentações na conta. Pode ser a mes…" at bounding box center [450, 29] width 643 height 133
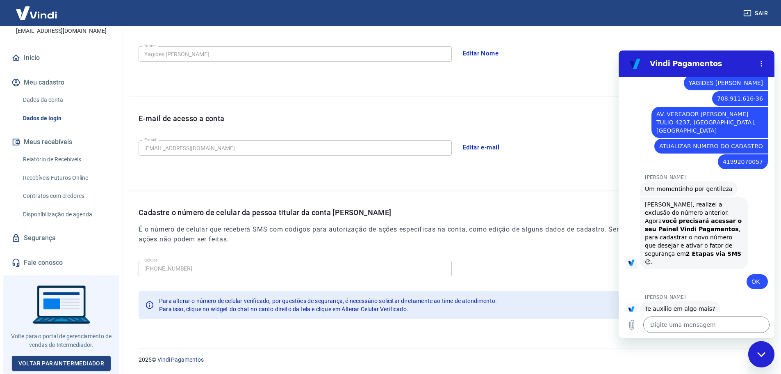
click at [764, 15] on button "Sair" at bounding box center [757, 13] width 30 height 15
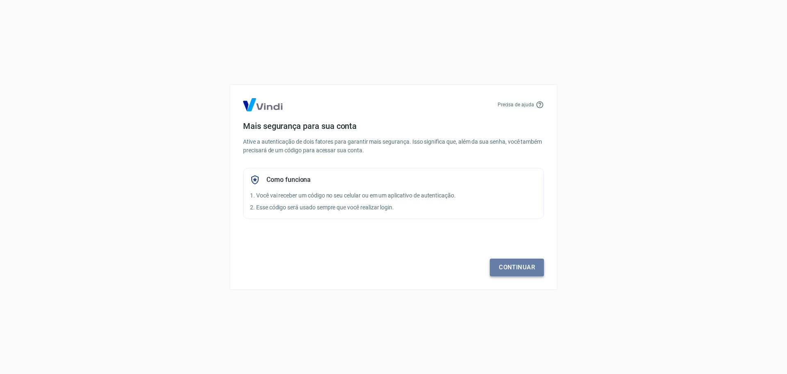
click at [530, 270] on link "Continuar" at bounding box center [517, 266] width 54 height 17
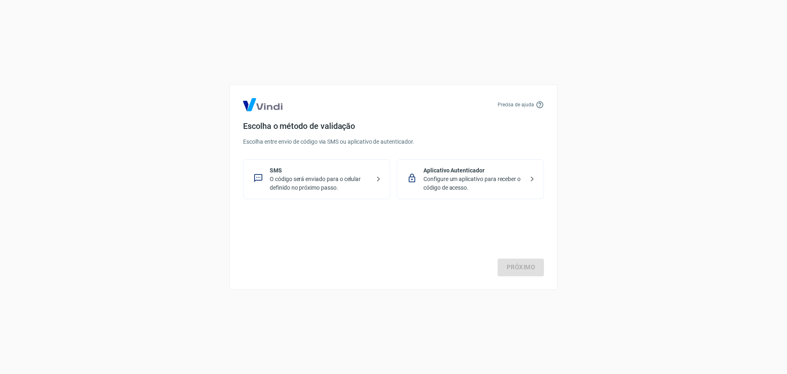
click at [372, 180] on div "SMS O código será enviado para o celular definido no próximo passo." at bounding box center [316, 179] width 147 height 40
click at [521, 267] on link "Próximo" at bounding box center [521, 266] width 46 height 17
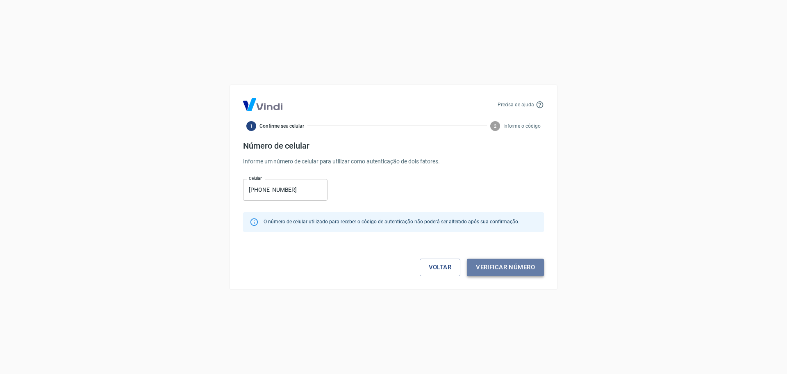
click at [499, 268] on button "Verificar número" at bounding box center [505, 266] width 77 height 17
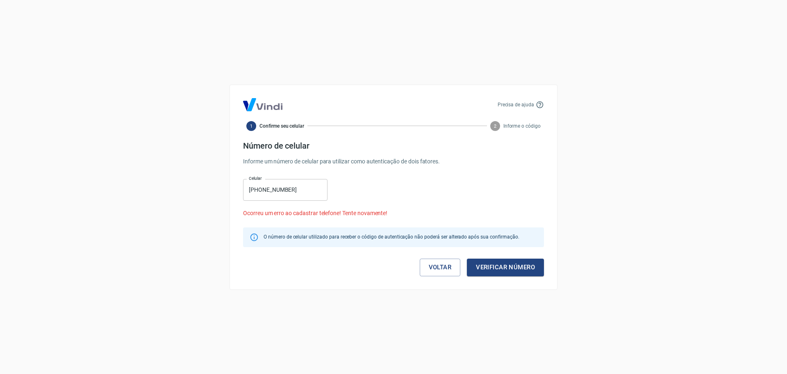
click at [280, 196] on input "(41) 9207-0057" at bounding box center [285, 190] width 84 height 22
click at [263, 189] on input "(41) 9207-0057" at bounding box center [285, 190] width 84 height 22
click at [297, 192] on input "[PHONE_NUMBER]" at bounding box center [285, 190] width 84 height 22
type input "[PHONE_NUMBER]"
click at [521, 263] on button "Verificar número" at bounding box center [505, 266] width 77 height 17
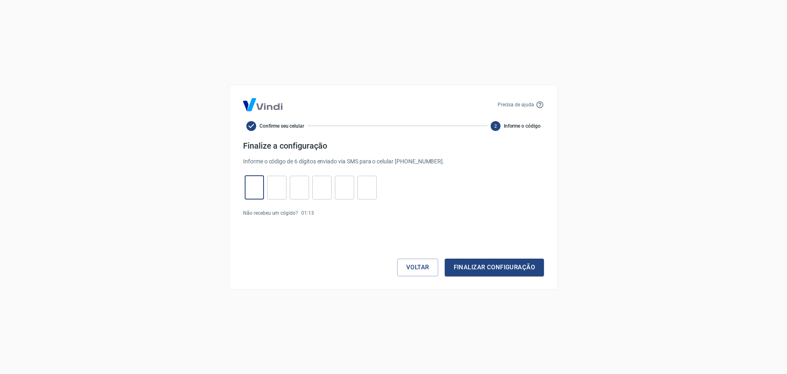
click at [259, 191] on input "tel" at bounding box center [254, 187] width 19 height 18
type input "2"
type input "6"
type input "1"
type input "3"
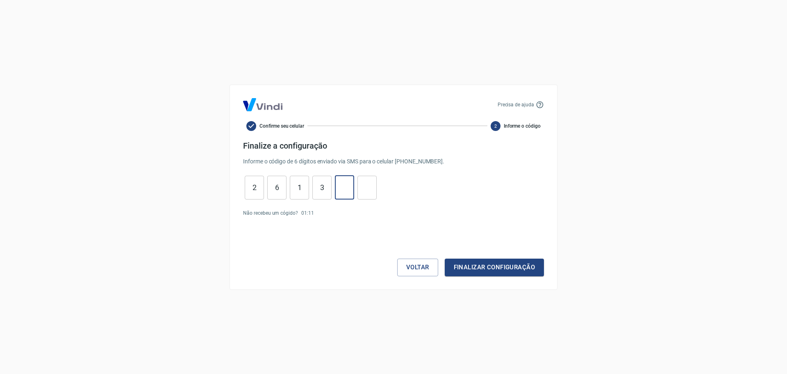
type input "4"
type input "5"
click at [474, 262] on button "Finalizar configuração" at bounding box center [494, 266] width 99 height 17
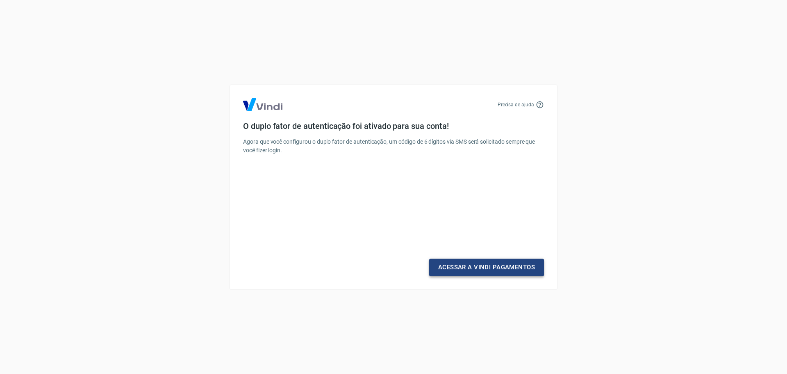
click at [474, 262] on link "Acessar a Vindi Pagamentos" at bounding box center [486, 266] width 115 height 17
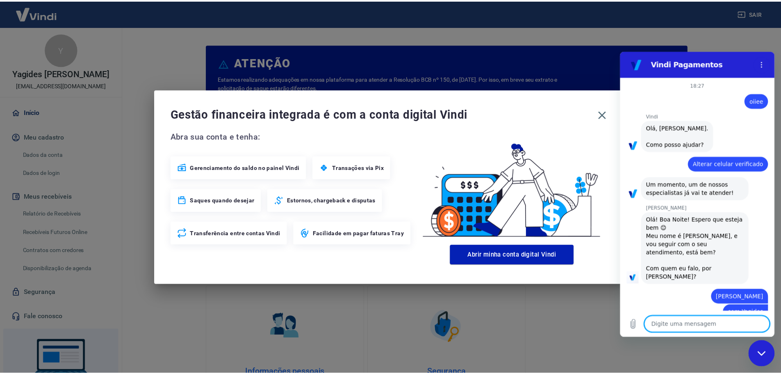
scroll to position [1065, 0]
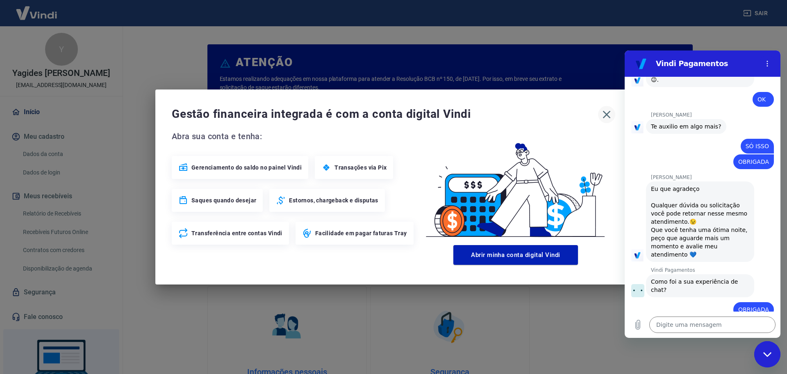
click at [607, 117] on icon "button" at bounding box center [606, 114] width 13 height 13
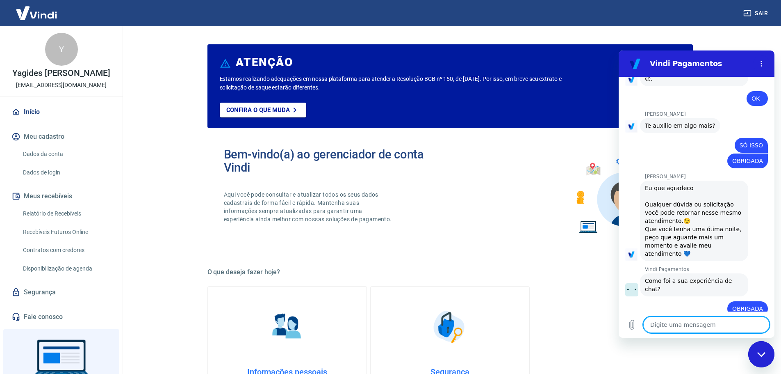
type textarea "x"
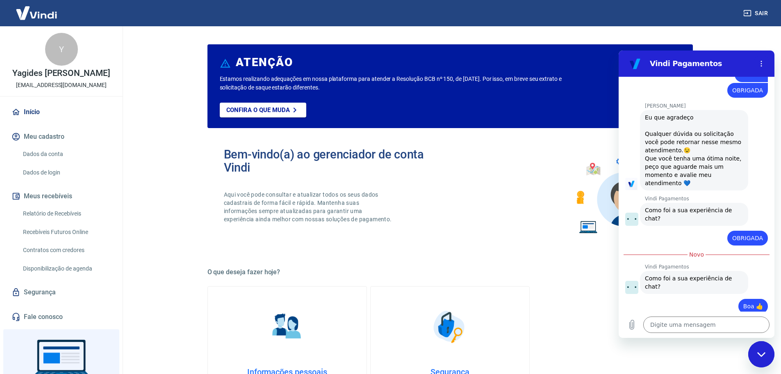
scroll to position [1135, 0]
click at [457, 258] on div "ATENÇÃO Estamos realizando adequações em nossa plataforma para atender a Resolu…" at bounding box center [450, 361] width 486 height 636
click at [486, 189] on div "Bem-vindo(a) ao gerenciador de conta Vindi Aqui você pode consultar e atualizar…" at bounding box center [450, 193] width 486 height 117
click at [415, 230] on div "Bem-vindo(a) ao gerenciador de conta Vindi Aqui você pode consultar e atualizar…" at bounding box center [337, 193] width 226 height 91
click at [517, 202] on div "Bem-vindo(a) ao gerenciador de conta Vindi Aqui você pode consultar e atualizar…" at bounding box center [450, 193] width 486 height 117
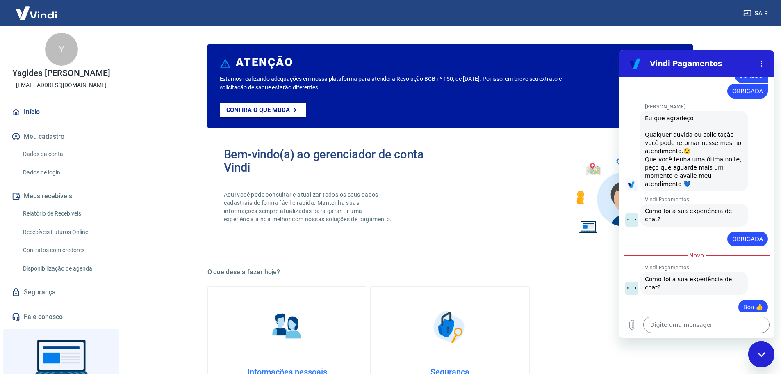
click at [737, 30] on main "ATENÇÃO Estamos realizando adequações em nossa plataforma para atender a Resolu…" at bounding box center [450, 199] width 662 height 347
click at [68, 222] on link "Relatório de Recebíveis" at bounding box center [66, 213] width 93 height 17
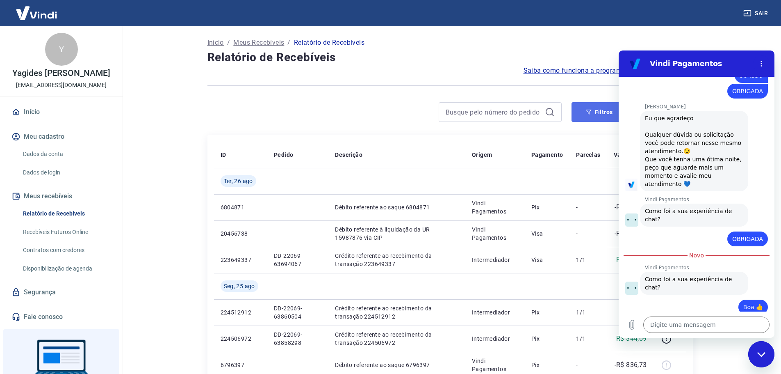
click at [595, 119] on button "Filtros" at bounding box center [600, 112] width 56 height 20
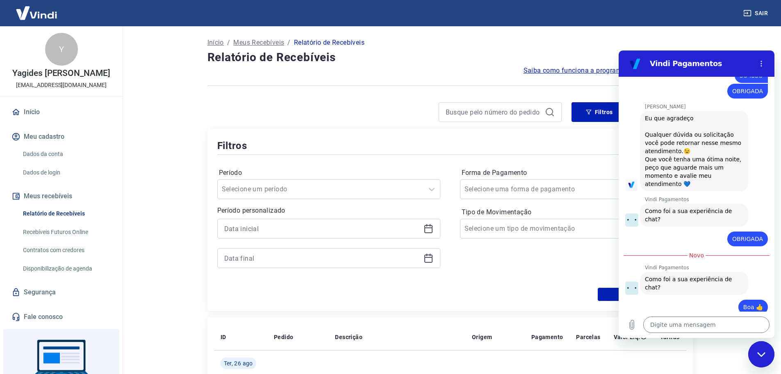
click at [429, 231] on icon at bounding box center [429, 228] width 10 height 10
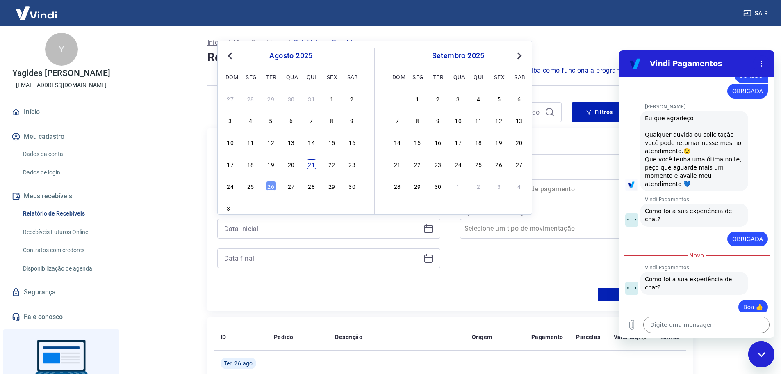
click at [312, 167] on div "21" at bounding box center [312, 164] width 10 height 10
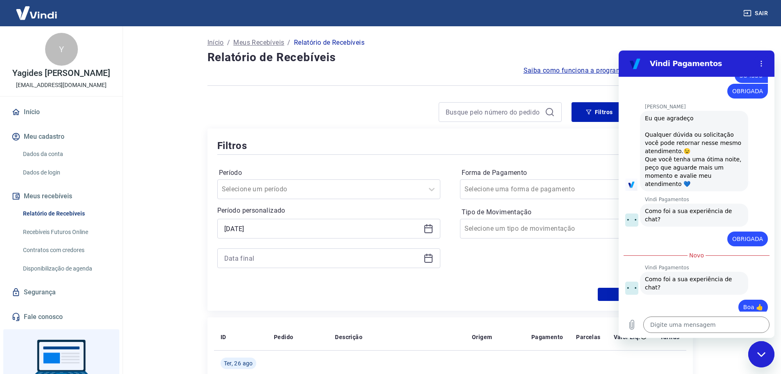
type input "[DATE]"
click at [422, 252] on div at bounding box center [328, 258] width 223 height 20
click at [430, 257] on icon at bounding box center [428, 257] width 8 height 1
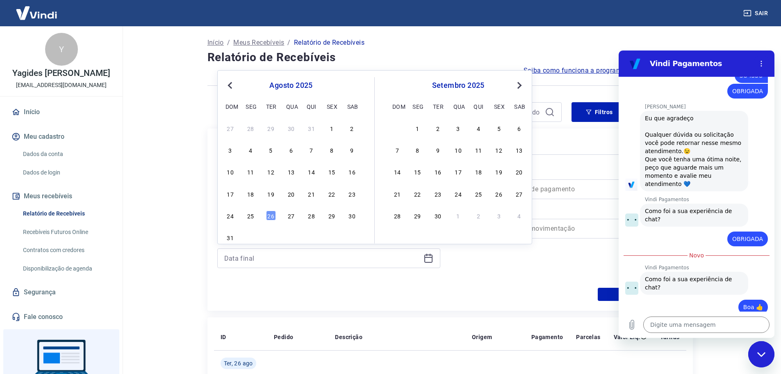
click at [306, 190] on div "17 18 19 20 21 22 23" at bounding box center [291, 193] width 134 height 12
click at [308, 193] on div "21" at bounding box center [312, 194] width 10 height 10
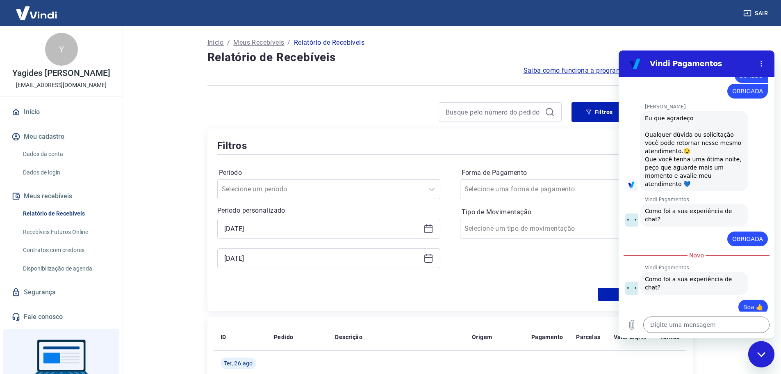
type input "[DATE]"
click at [759, 356] on icon "Fechar janela de mensagens" at bounding box center [761, 353] width 9 height 5
type textarea "x"
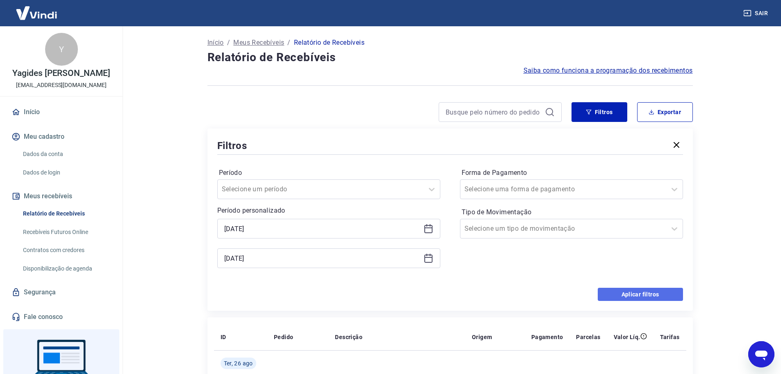
click at [659, 293] on button "Aplicar filtros" at bounding box center [640, 293] width 85 height 13
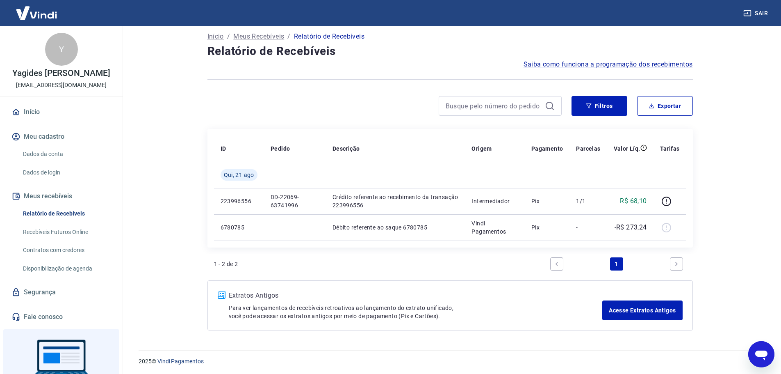
scroll to position [8, 0]
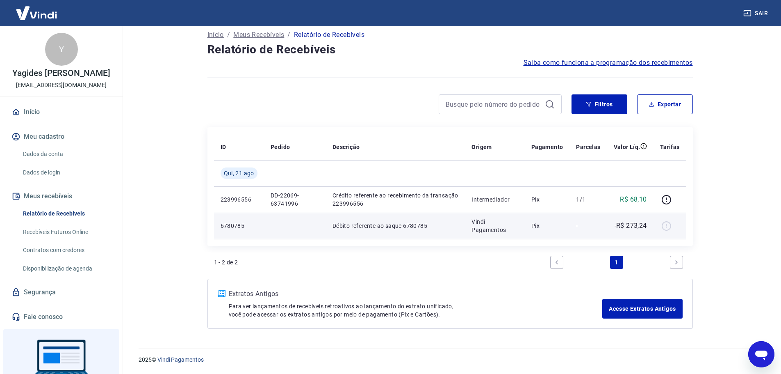
click at [664, 225] on div at bounding box center [670, 225] width 20 height 13
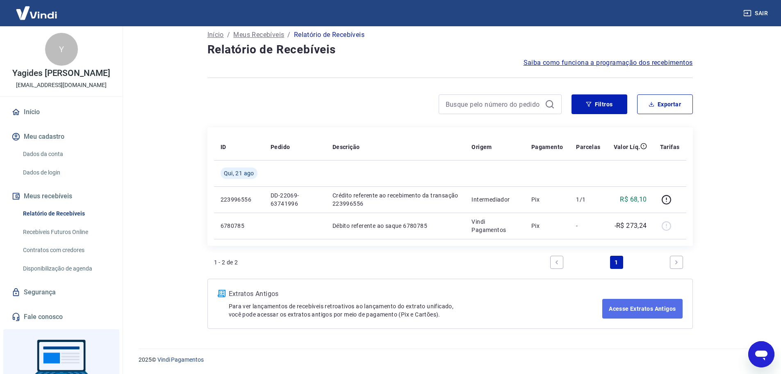
click at [648, 308] on link "Acesse Extratos Antigos" at bounding box center [642, 309] width 80 height 20
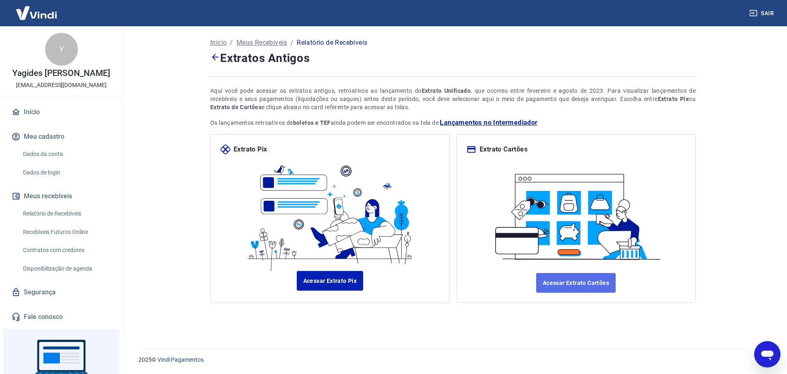
click at [559, 285] on link "Acessar Extrato Cartões" at bounding box center [576, 283] width 80 height 20
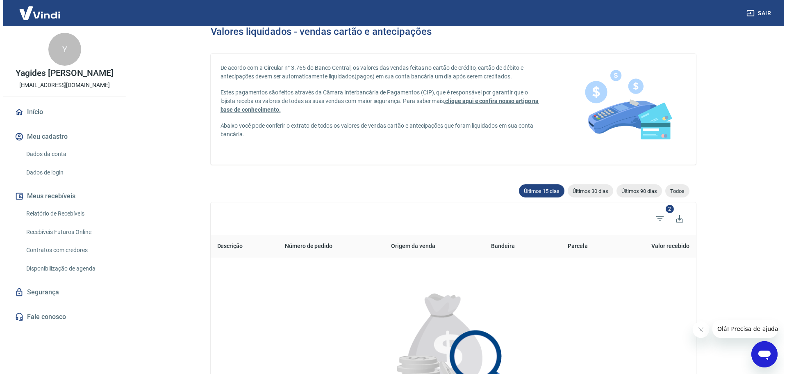
scroll to position [41, 0]
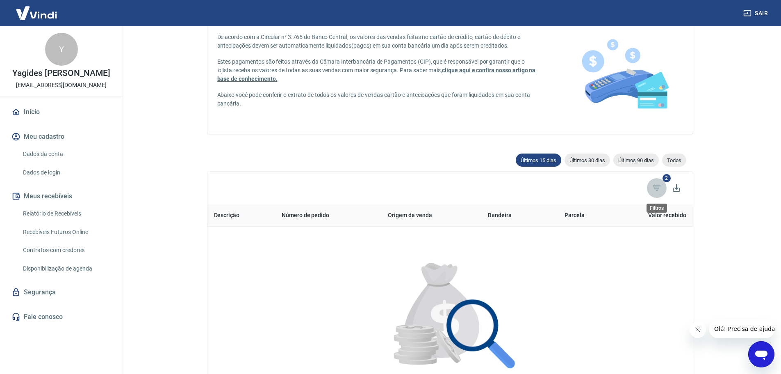
click at [659, 187] on icon "Filtros" at bounding box center [657, 188] width 10 height 10
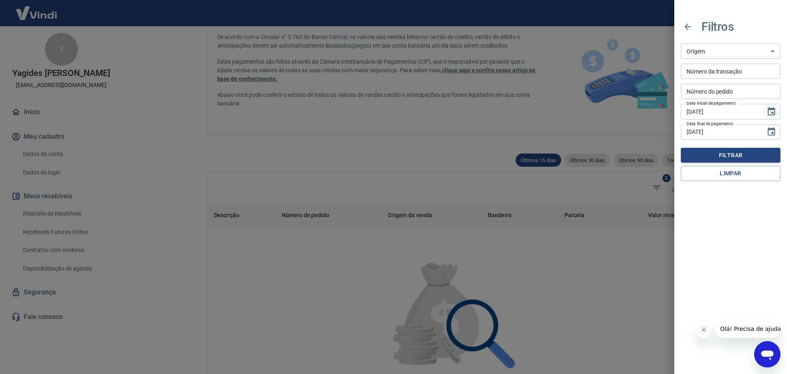
click at [772, 111] on icon "Choose date, selected date is 11 de ago de 2025" at bounding box center [772, 112] width 10 height 10
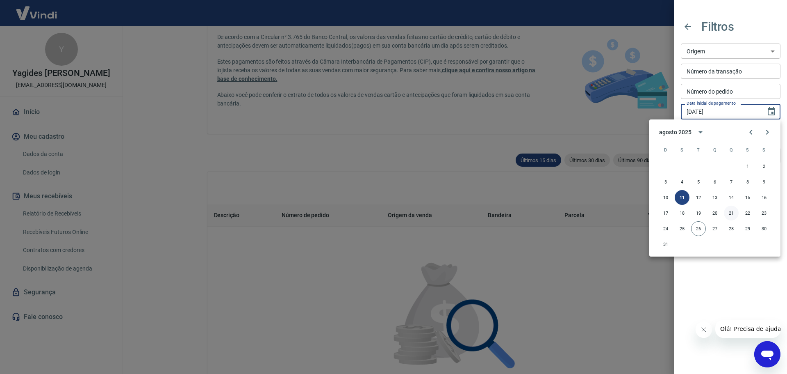
click at [737, 208] on button "21" at bounding box center [731, 212] width 15 height 15
type input "[DATE]"
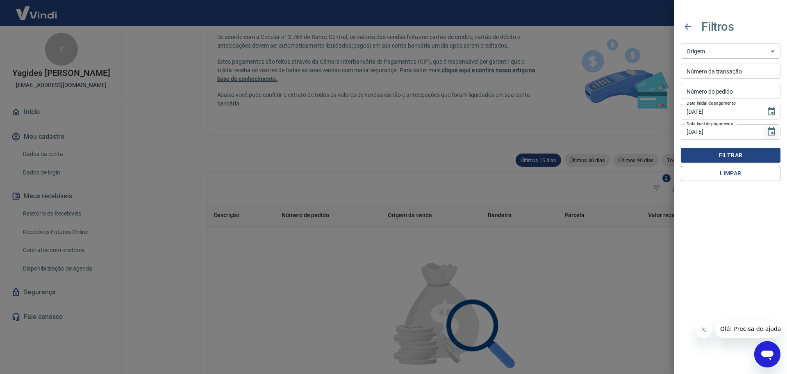
click at [772, 132] on icon "Choose date, selected date is 26 de ago de 2025" at bounding box center [771, 131] width 7 height 8
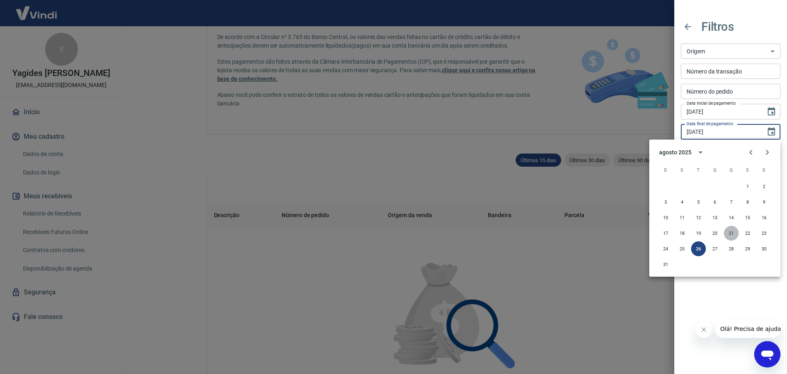
click at [730, 235] on button "21" at bounding box center [731, 233] width 15 height 15
type input "[DATE]"
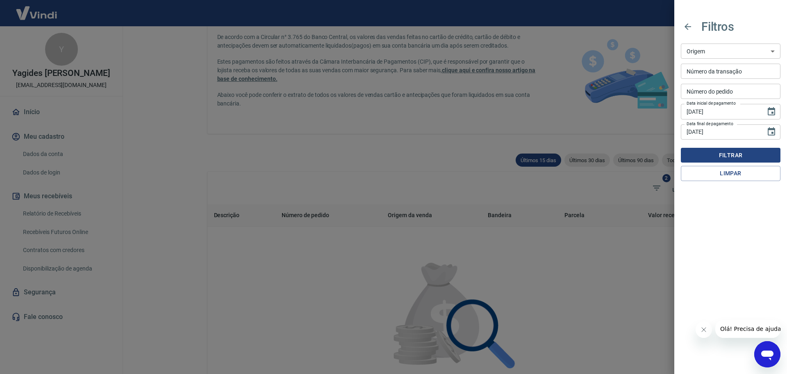
click at [725, 154] on button "Filtrar" at bounding box center [731, 155] width 100 height 15
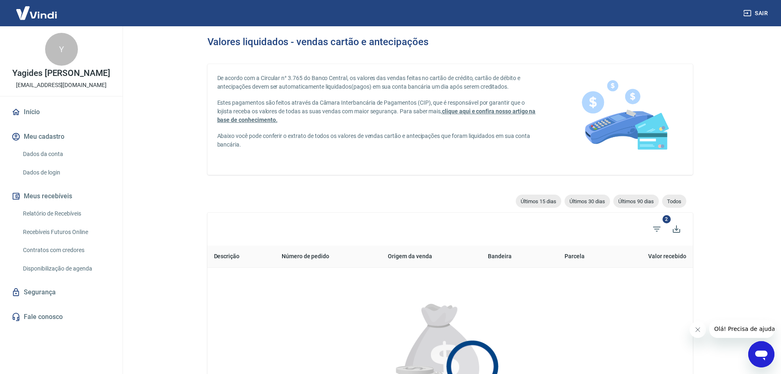
click at [76, 232] on link "Recebíveis Futuros Online" at bounding box center [66, 231] width 93 height 17
click at [63, 181] on link "Dados de login" at bounding box center [66, 172] width 93 height 17
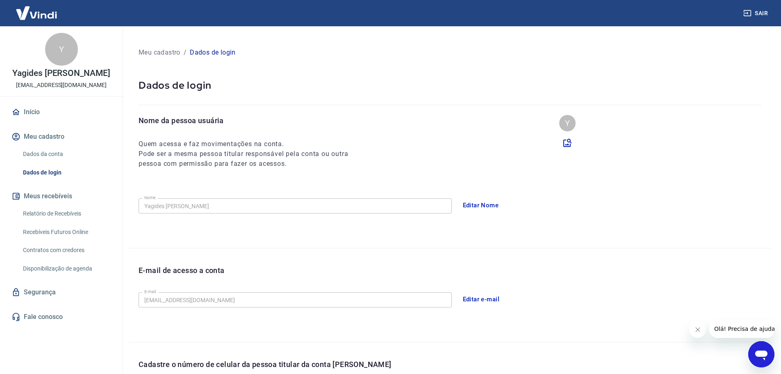
click at [368, 73] on div "Dados de login" at bounding box center [450, 92] width 643 height 46
click at [32, 121] on link "Início" at bounding box center [61, 112] width 103 height 18
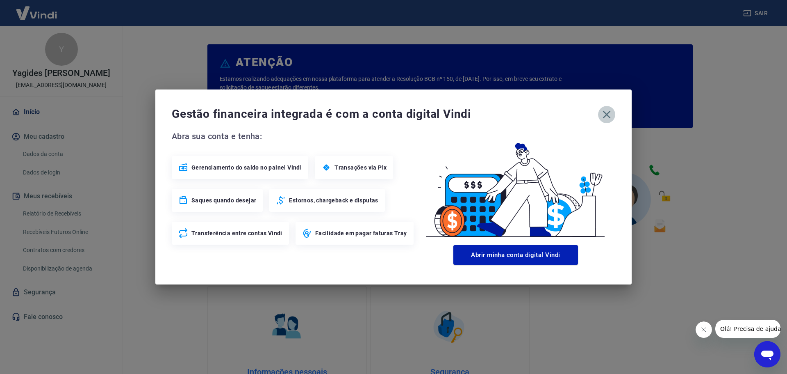
click at [605, 115] on icon "button" at bounding box center [606, 114] width 13 height 13
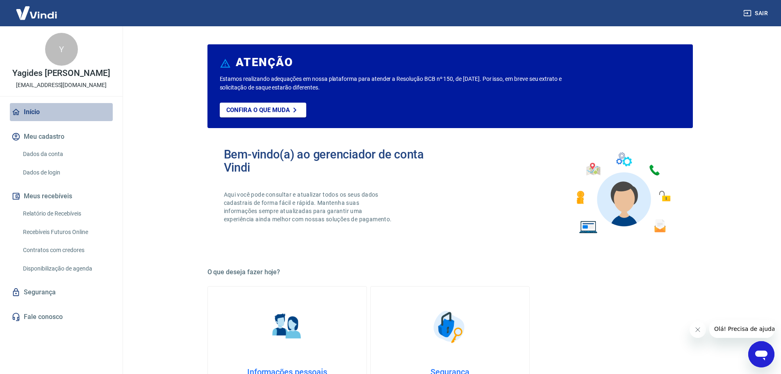
click at [41, 120] on link "Início" at bounding box center [61, 112] width 103 height 18
click at [166, 100] on main "ATENÇÃO Estamos realizando adequações em nossa plataforma para atender a Resolu…" at bounding box center [450, 199] width 662 height 347
